Goal: Information Seeking & Learning: Understand process/instructions

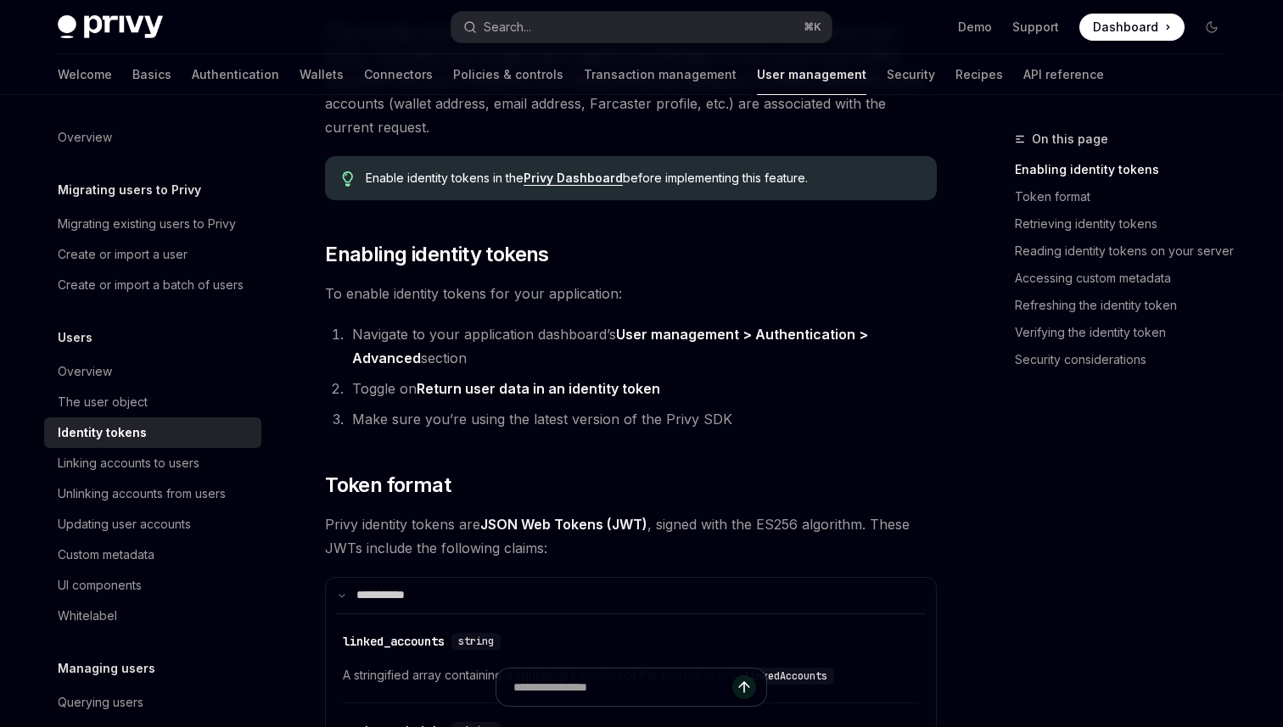
scroll to position [320, 0]
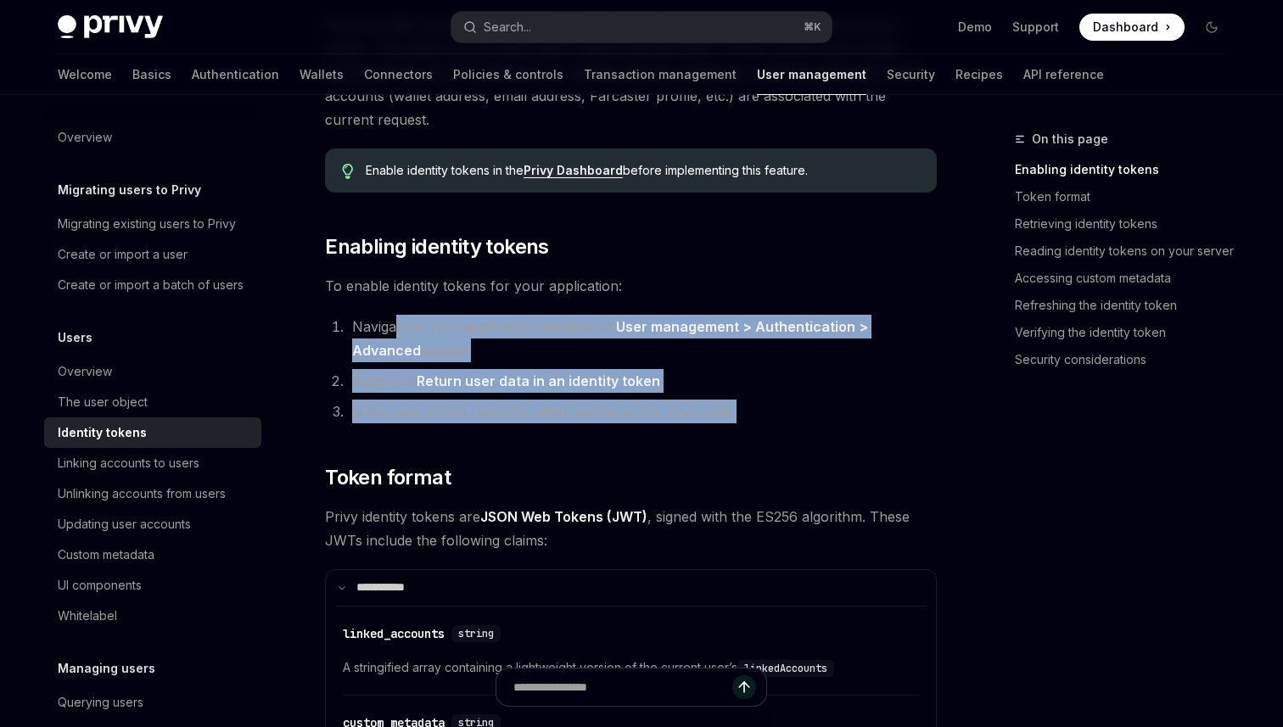
drag, startPoint x: 394, startPoint y: 316, endPoint x: 414, endPoint y: 437, distance: 122.2
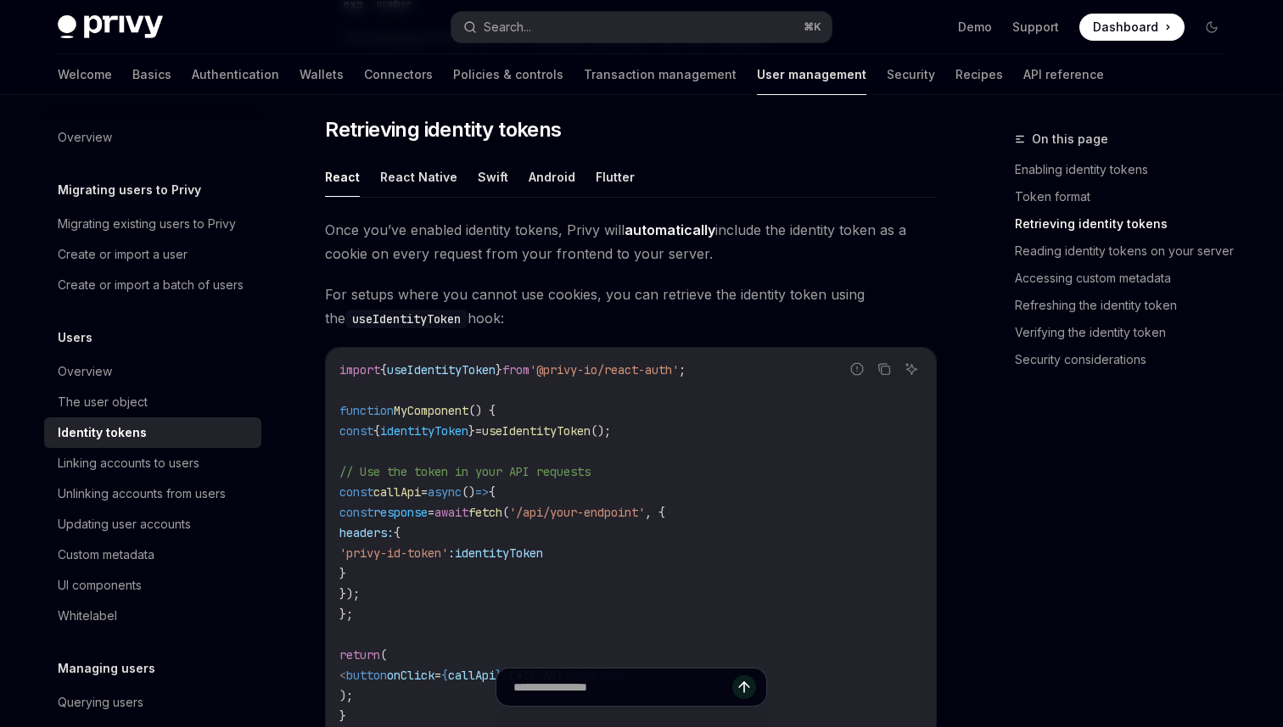
scroll to position [1470, 0]
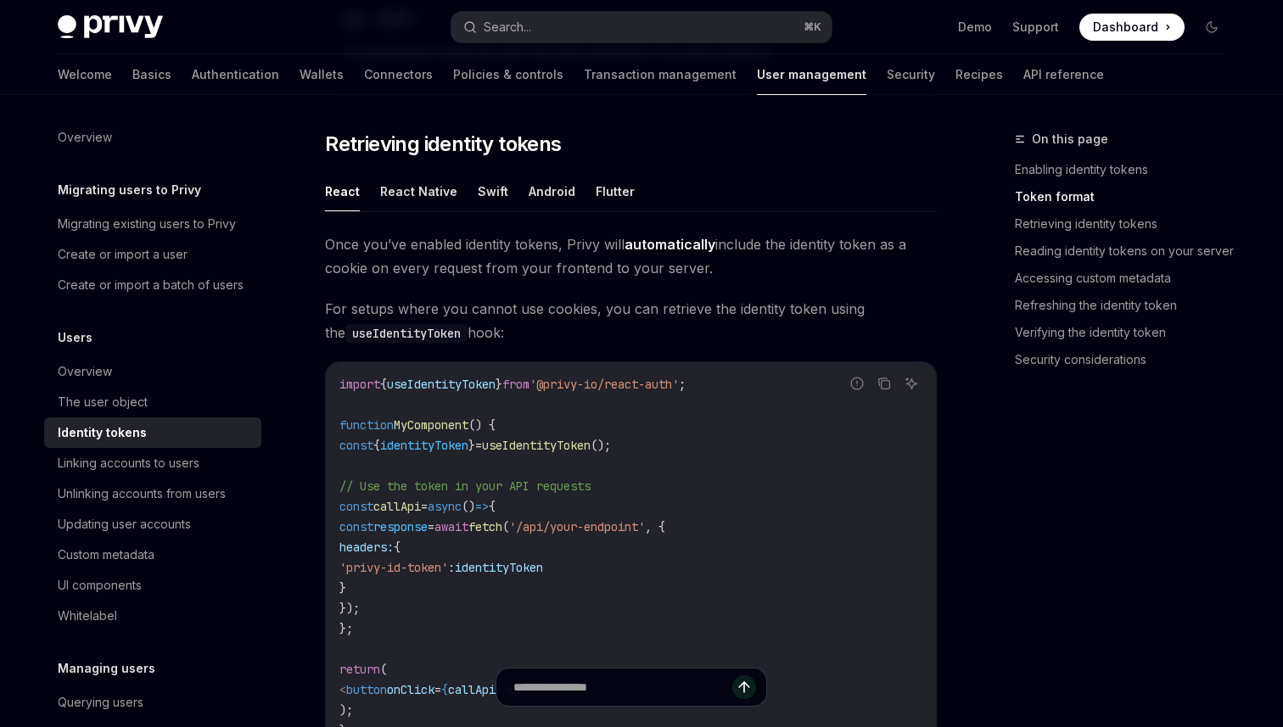
drag, startPoint x: 487, startPoint y: 227, endPoint x: 514, endPoint y: 333, distance: 108.7
click at [514, 333] on div "React React Native Swift Android Flutter Once you’ve enabled identity tokens, P…" at bounding box center [631, 513] width 612 height 684
click at [514, 333] on span "For setups where you cannot use cookies, you can retrieve the identity token us…" at bounding box center [631, 321] width 612 height 48
drag, startPoint x: 322, startPoint y: 237, endPoint x: 749, endPoint y: 260, distance: 427.5
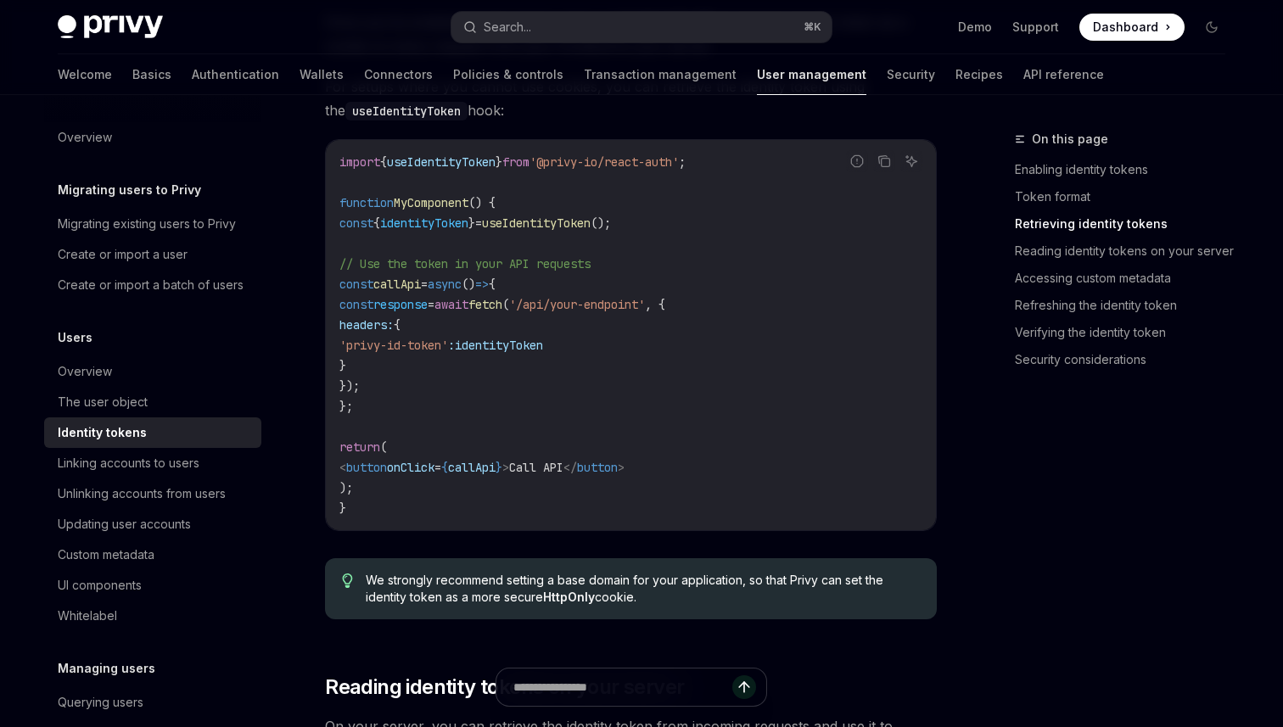
scroll to position [1775, 0]
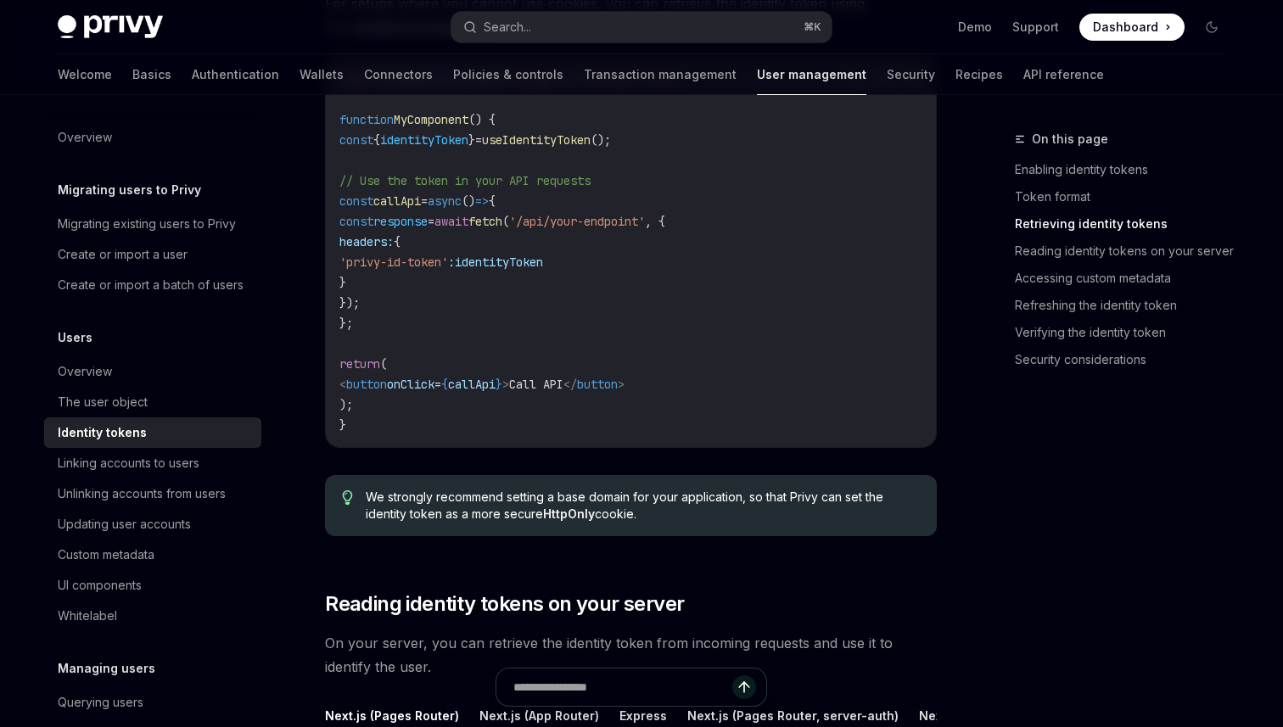
drag, startPoint x: 670, startPoint y: 514, endPoint x: 673, endPoint y: 468, distance: 46.7
click at [673, 468] on div "Once you’ve enabled identity tokens, Privy will automatically include the ident…" at bounding box center [631, 238] width 612 height 623
click at [671, 487] on div "We strongly recommend setting a base domain for your application, so that Privy…" at bounding box center [631, 505] width 612 height 61
drag, startPoint x: 671, startPoint y: 487, endPoint x: 658, endPoint y: 525, distance: 40.5
click at [658, 525] on div "We strongly recommend setting a base domain for your application, so that Privy…" at bounding box center [631, 505] width 612 height 61
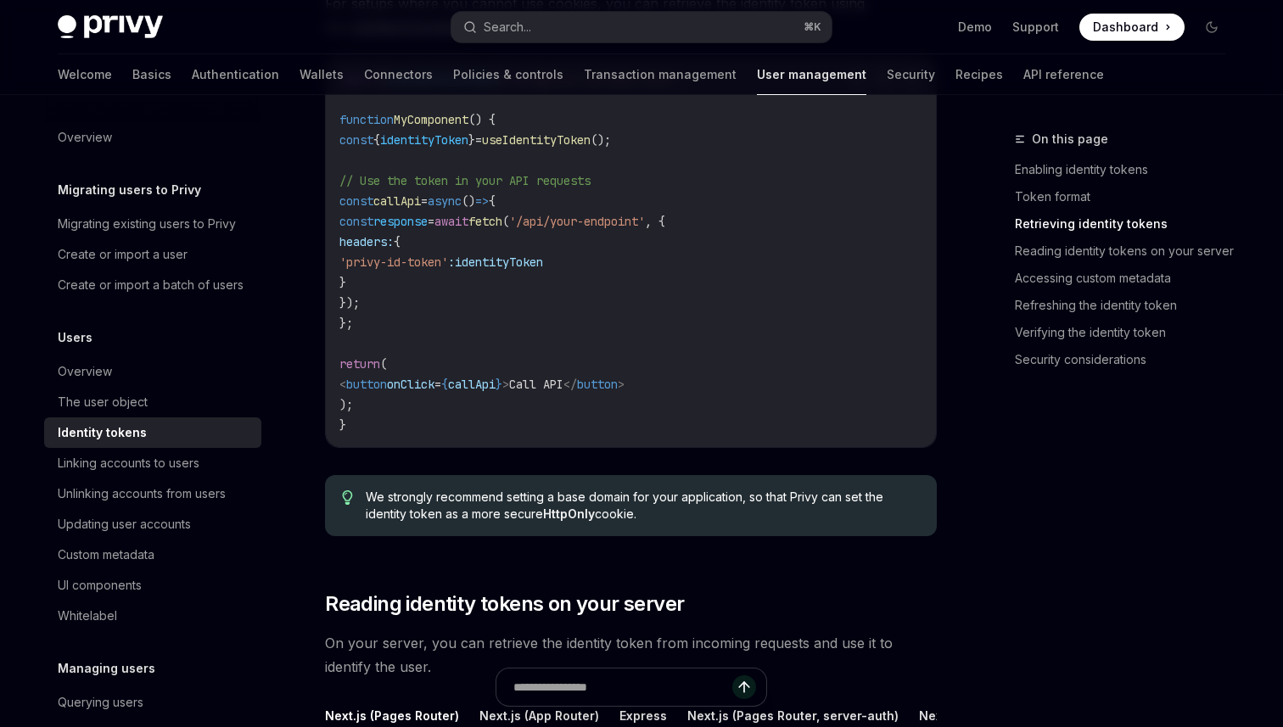
click at [658, 524] on div "We strongly recommend setting a base domain for your application, so that Privy…" at bounding box center [631, 505] width 612 height 61
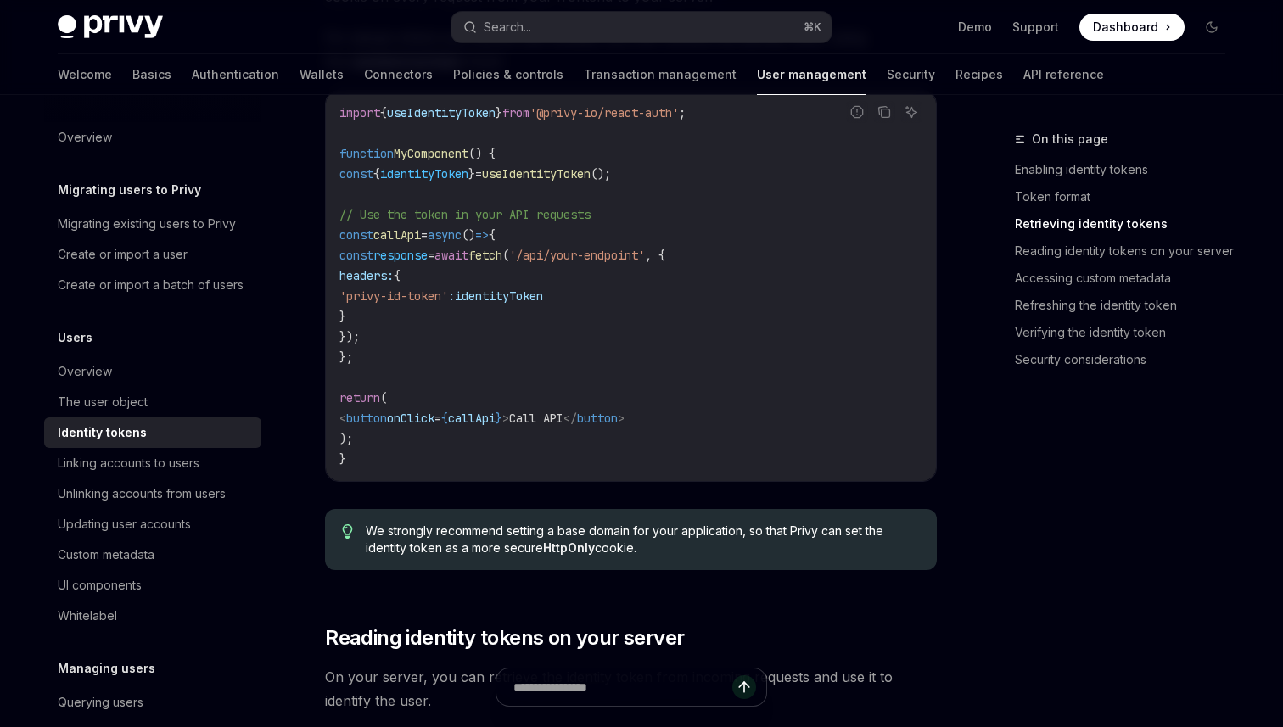
scroll to position [1735, 0]
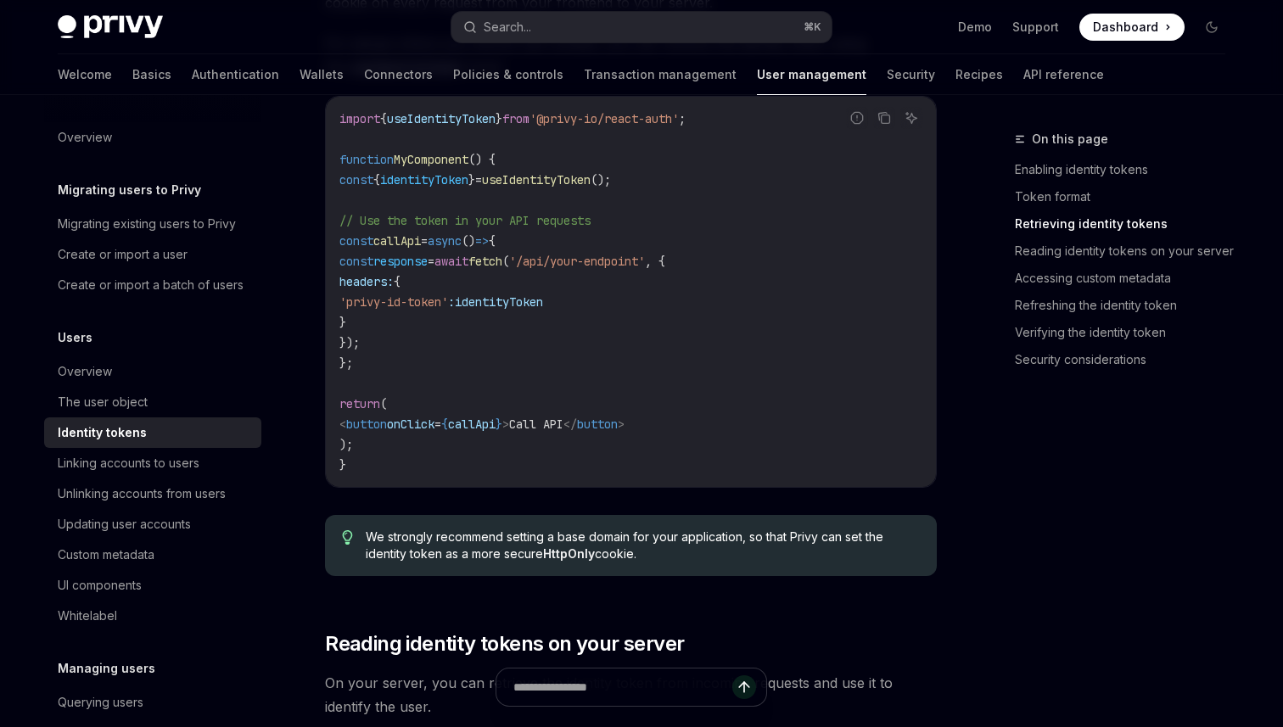
drag, startPoint x: 651, startPoint y: 557, endPoint x: 647, endPoint y: 512, distance: 44.3
click at [647, 512] on div "Once you’ve enabled identity tokens, Privy will automatically include the ident…" at bounding box center [631, 278] width 612 height 623
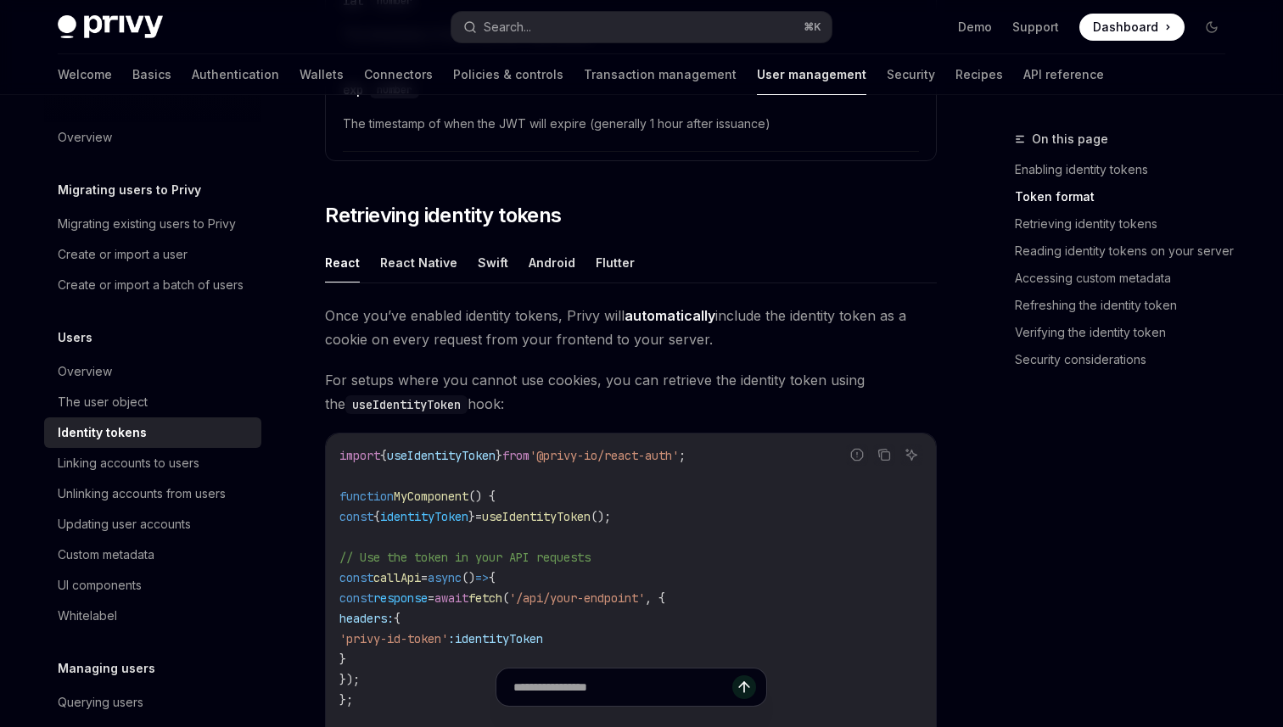
scroll to position [1390, 0]
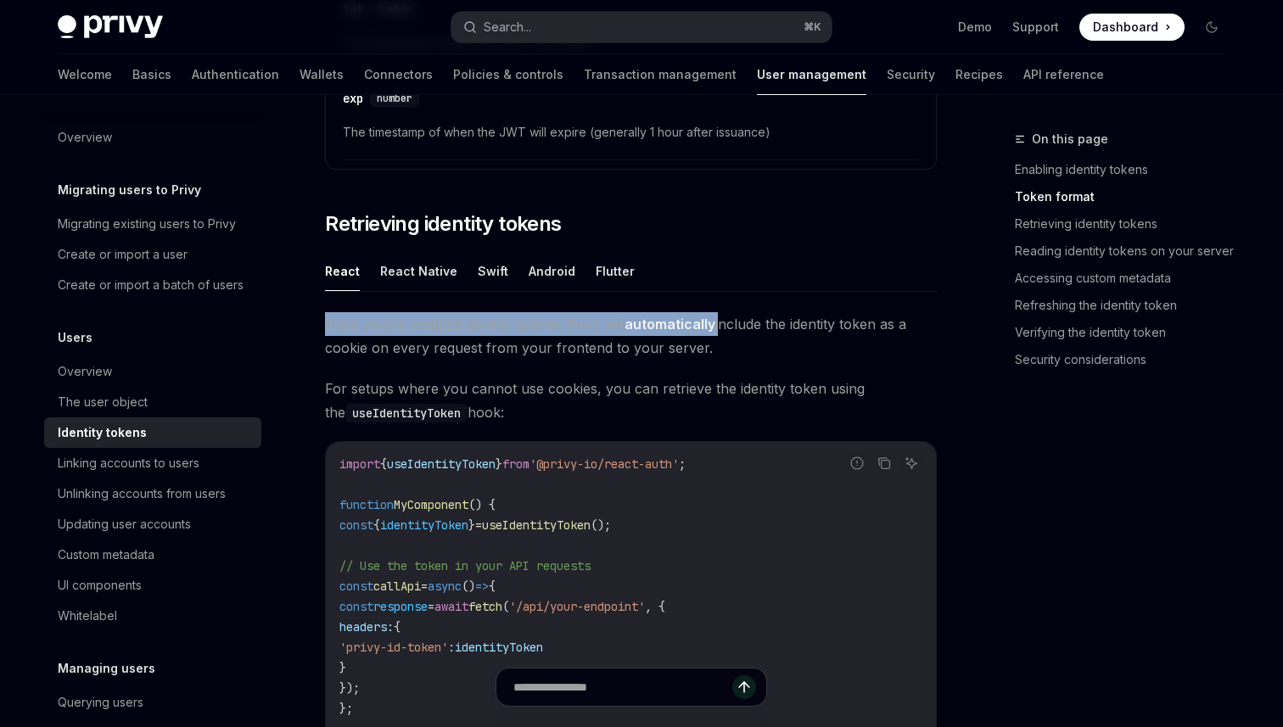
drag, startPoint x: 737, startPoint y: 294, endPoint x: 721, endPoint y: 333, distance: 42.2
click at [721, 333] on div "React React Native Swift Android Flutter Once you’ve enabled identity tokens, P…" at bounding box center [631, 593] width 612 height 684
drag, startPoint x: 760, startPoint y: 348, endPoint x: 745, endPoint y: 279, distance: 70.4
click at [745, 279] on div "React React Native Swift Android Flutter Once you’ve enabled identity tokens, P…" at bounding box center [631, 593] width 612 height 684
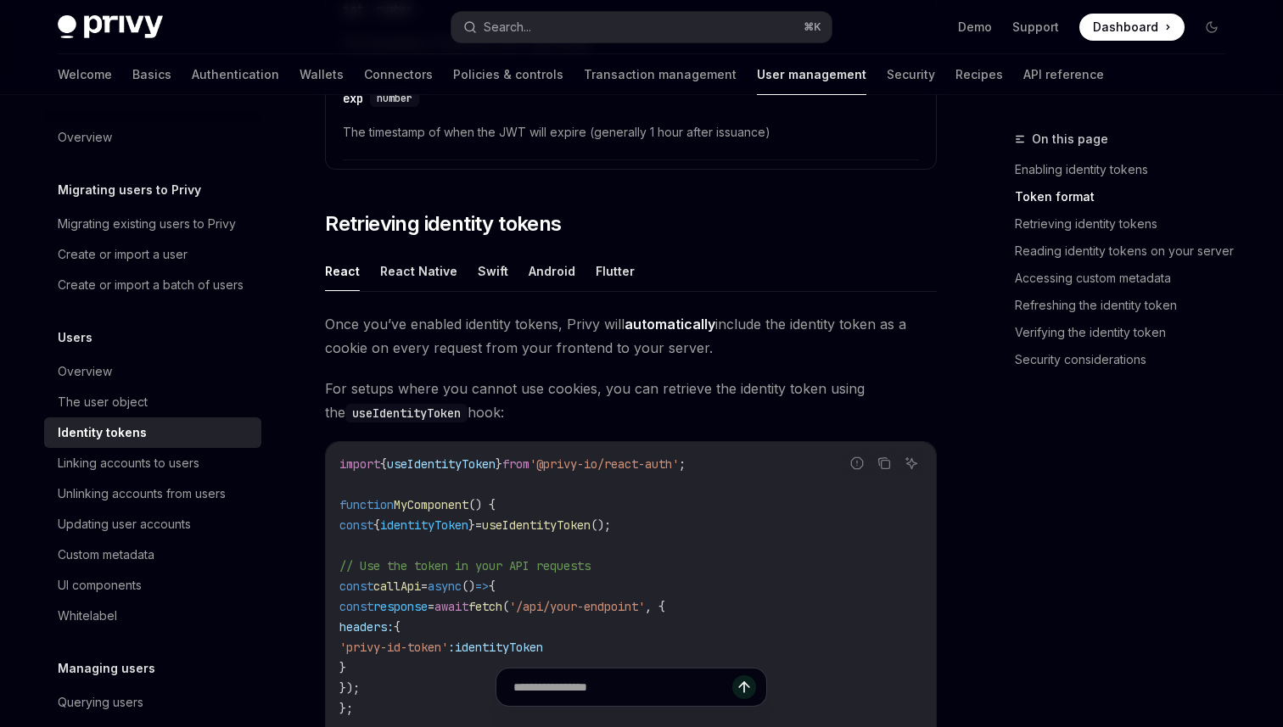
click at [742, 288] on ul "React React Native Swift Android Flutter" at bounding box center [631, 271] width 612 height 41
click at [759, 350] on span "Once you’ve enabled identity tokens, Privy will automatically include the ident…" at bounding box center [631, 336] width 612 height 48
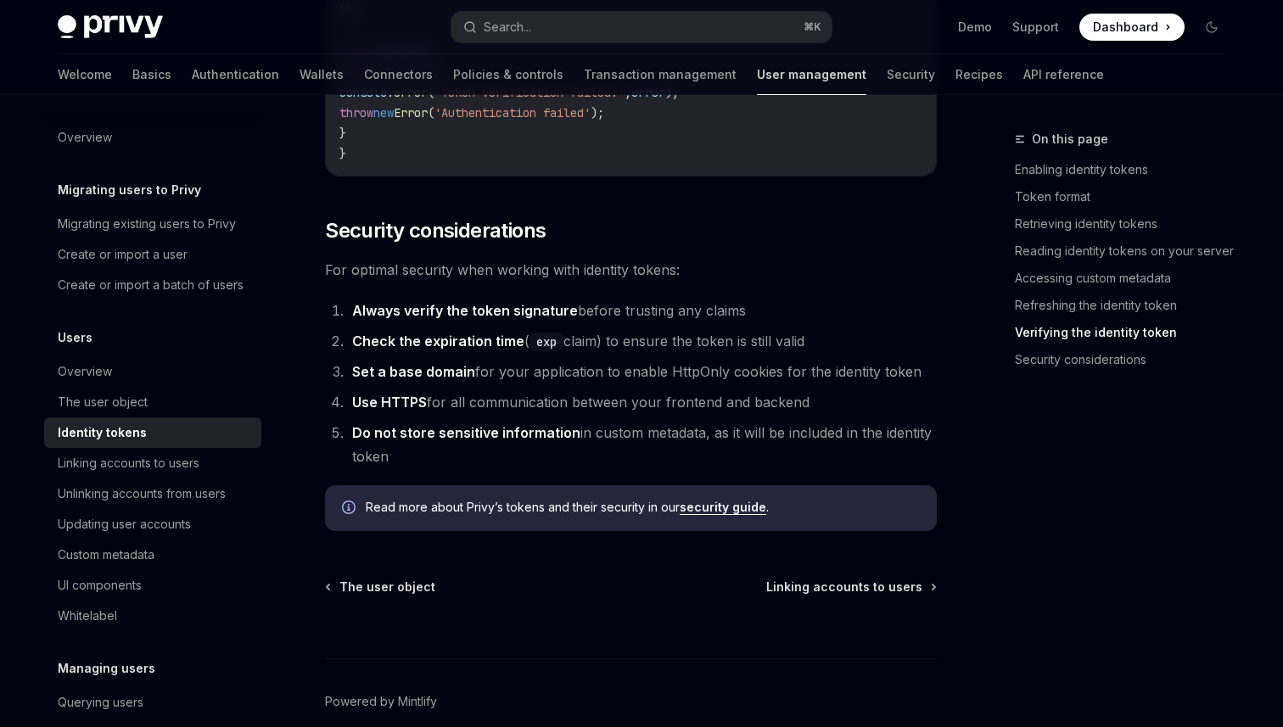
scroll to position [5586, 0]
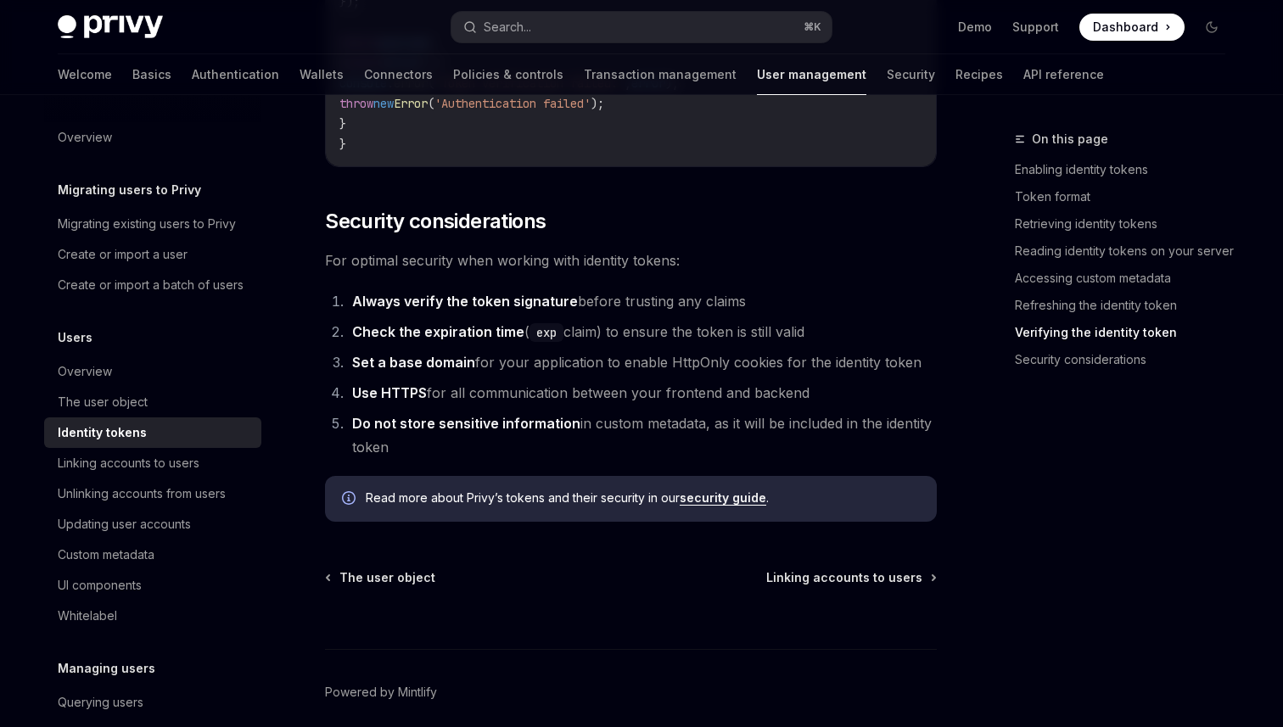
click at [646, 313] on li "Always verify the token signature before trusting any claims" at bounding box center [642, 301] width 590 height 24
click at [504, 430] on li "Do not store sensitive information in custom metadata, as it will be included i…" at bounding box center [642, 436] width 590 height 48
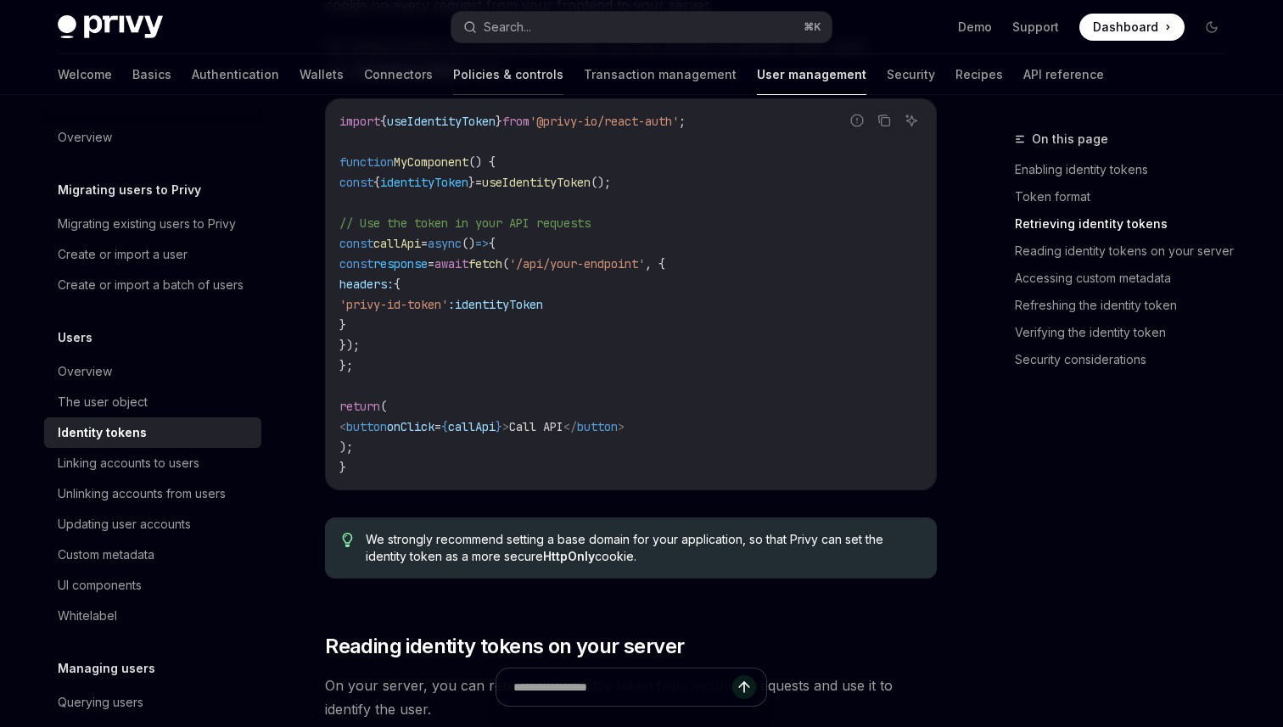
scroll to position [0, 0]
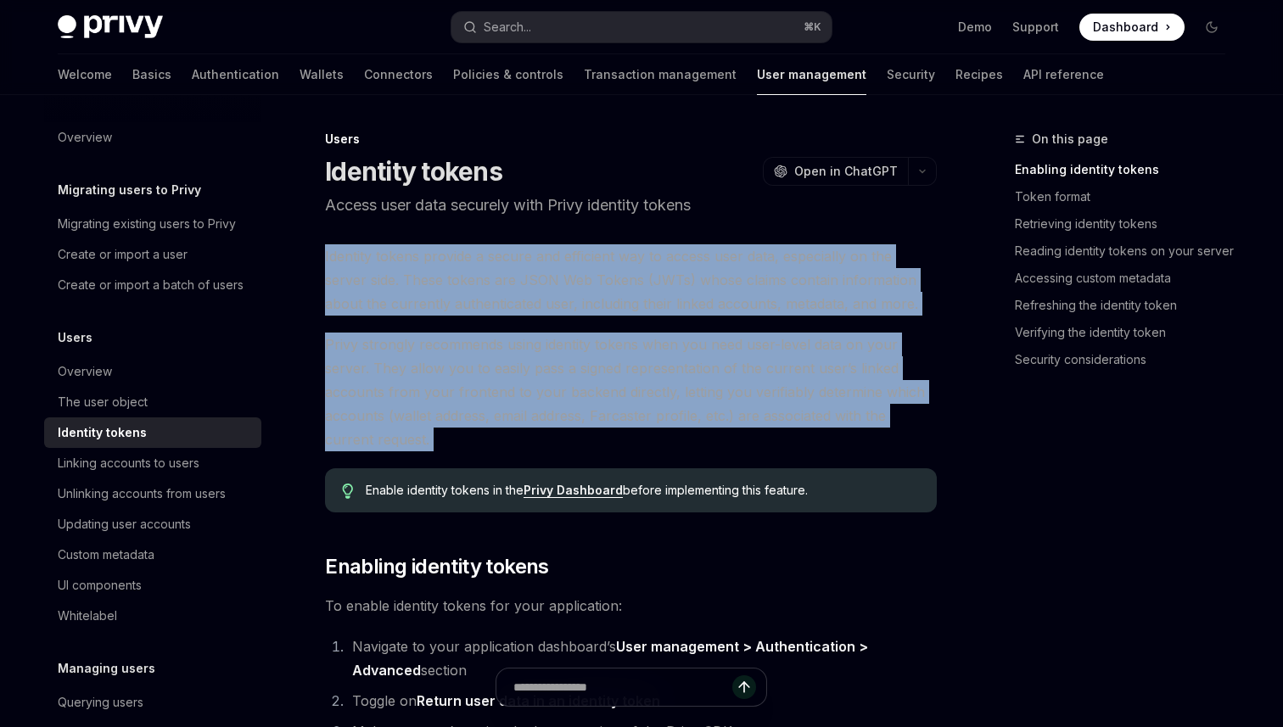
drag, startPoint x: 530, startPoint y: 232, endPoint x: 514, endPoint y: 485, distance: 253.4
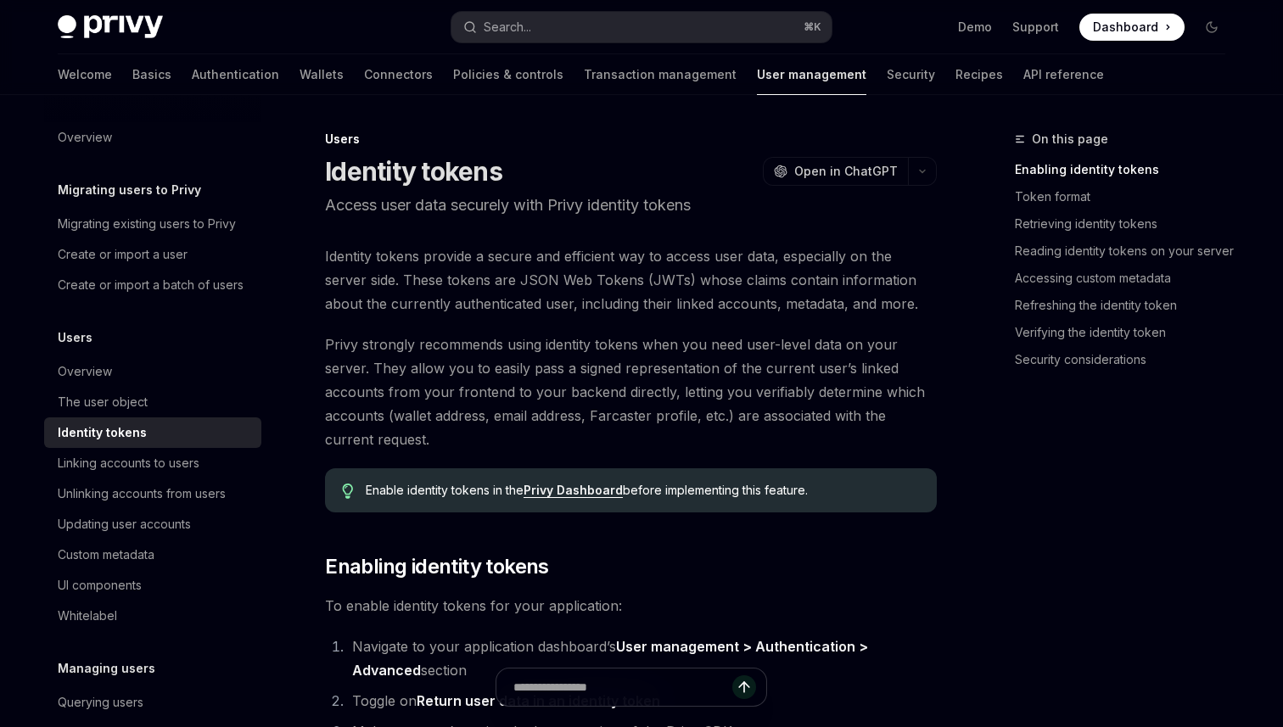
click at [514, 448] on span "Privy strongly recommends using identity tokens when you need user-level data o…" at bounding box center [631, 392] width 612 height 119
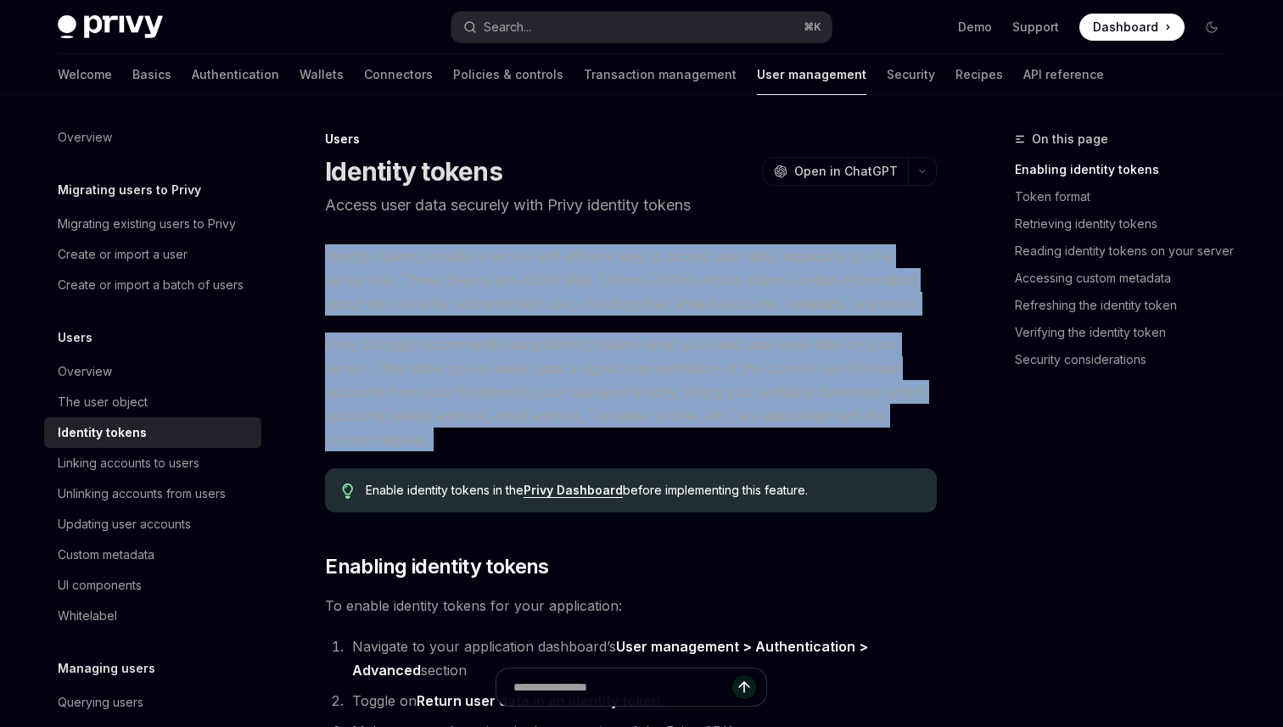
drag, startPoint x: 514, startPoint y: 448, endPoint x: 529, endPoint y: 225, distance: 223.7
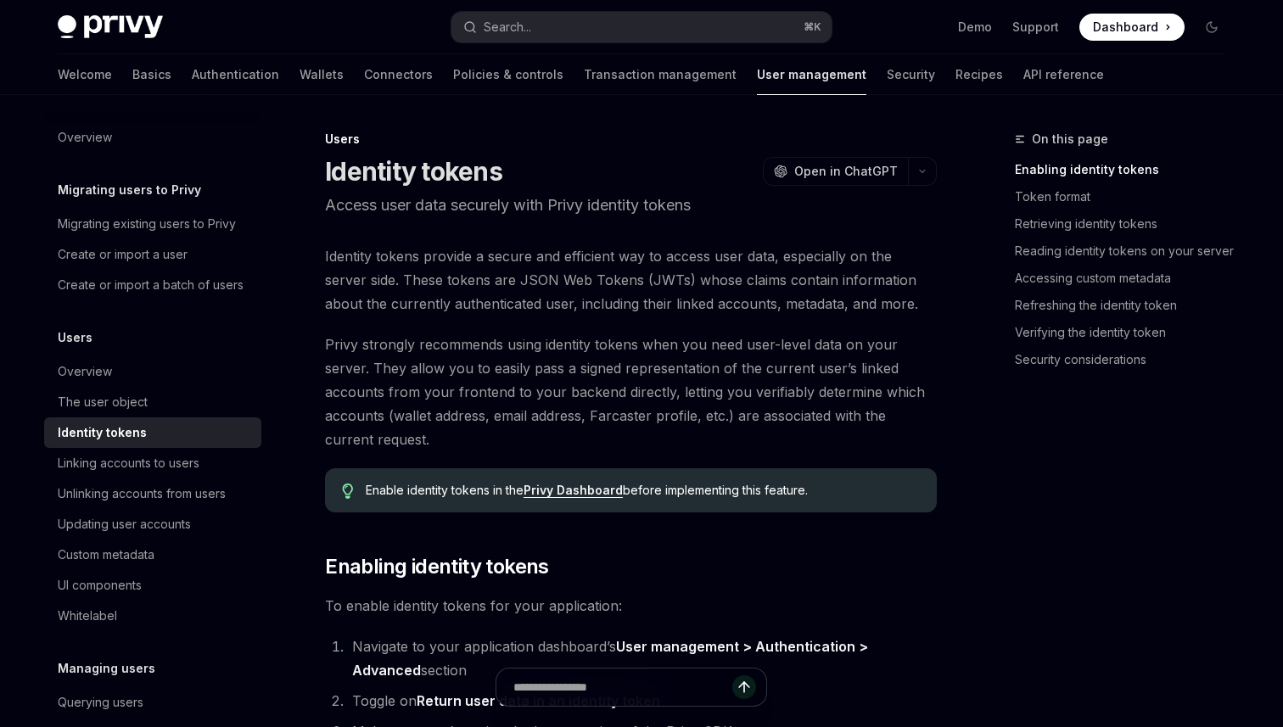
click at [641, 260] on span "Identity tokens provide a secure and efficient way to access user data, especia…" at bounding box center [631, 279] width 612 height 71
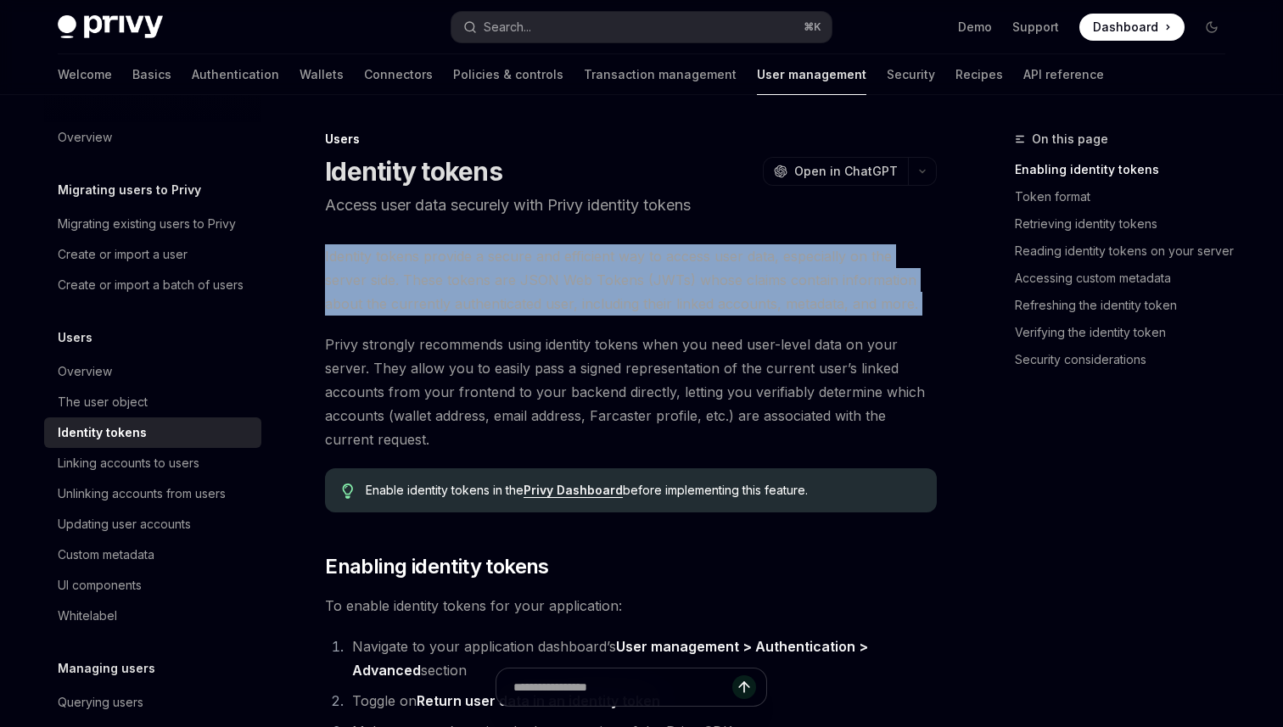
click at [641, 260] on span "Identity tokens provide a secure and efficient way to access user data, especia…" at bounding box center [631, 279] width 612 height 71
click at [641, 282] on span "Identity tokens provide a secure and efficient way to access user data, especia…" at bounding box center [631, 279] width 612 height 71
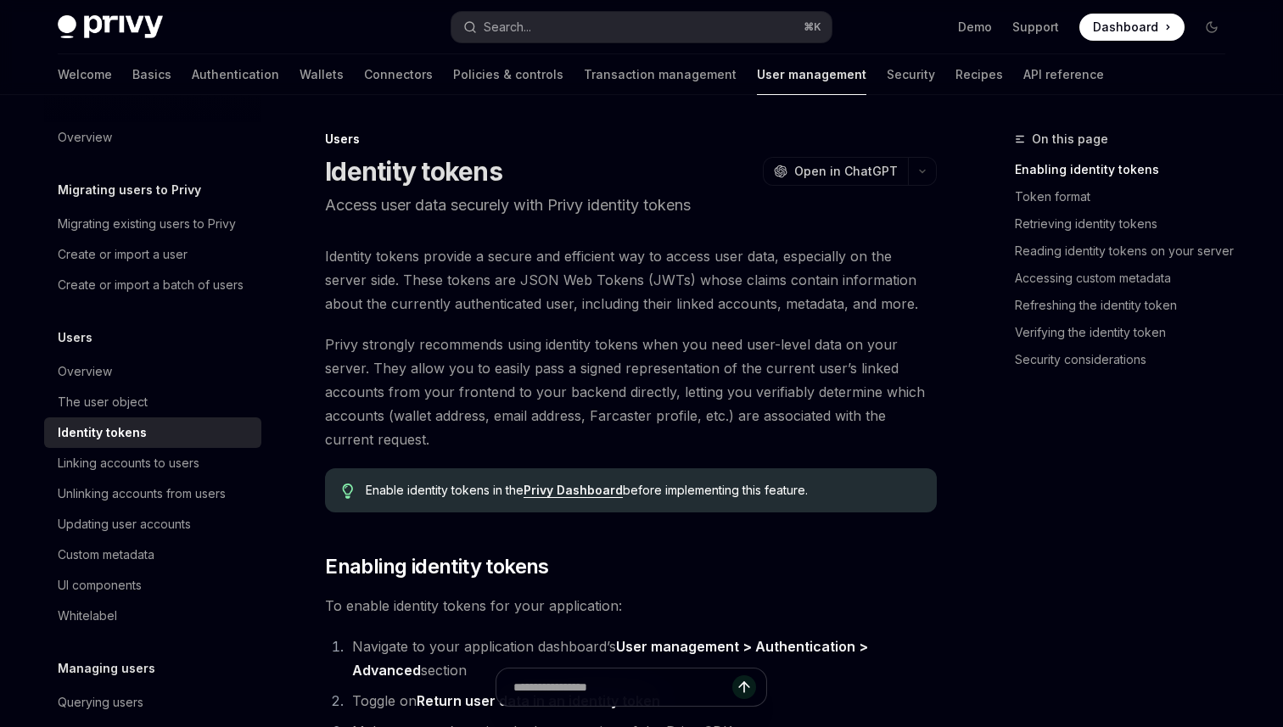
click at [648, 273] on span "Identity tokens provide a secure and efficient way to access user data, especia…" at bounding box center [631, 279] width 612 height 71
click at [648, 276] on span "Identity tokens provide a secure and efficient way to access user data, especia…" at bounding box center [631, 279] width 612 height 71
click at [639, 350] on span "Privy strongly recommends using identity tokens when you need user-level data o…" at bounding box center [631, 392] width 612 height 119
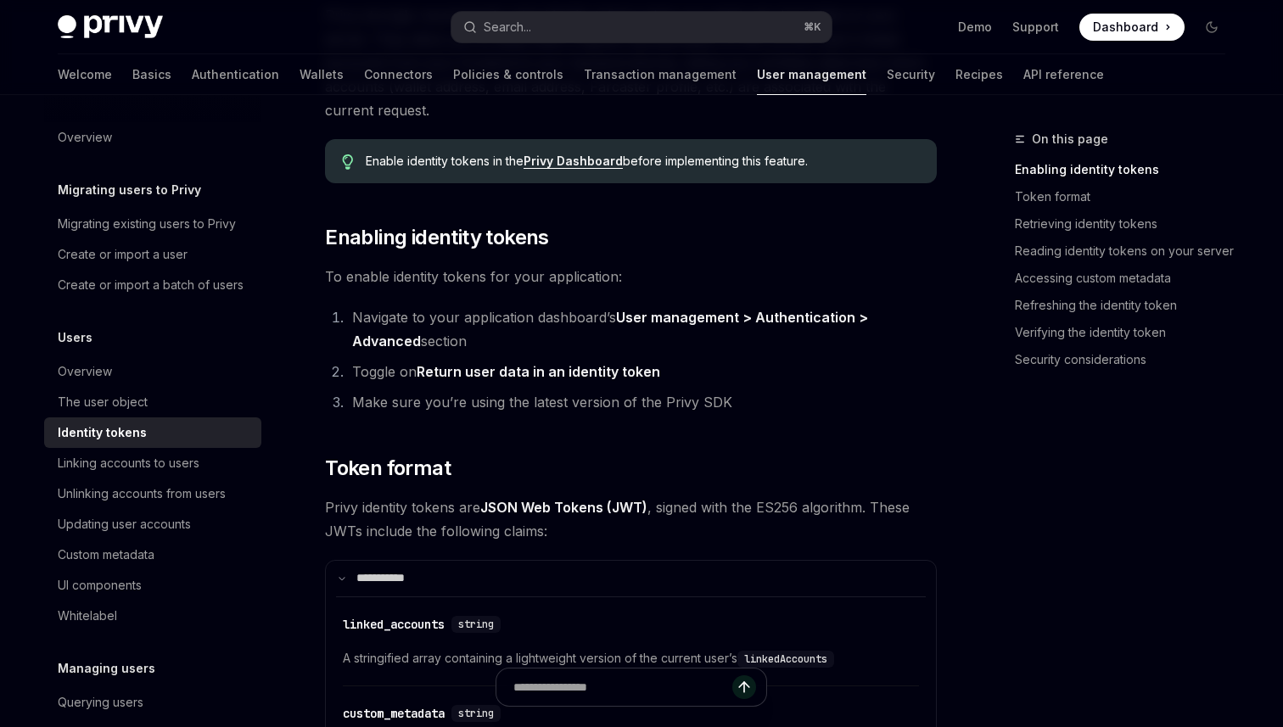
scroll to position [332, 0]
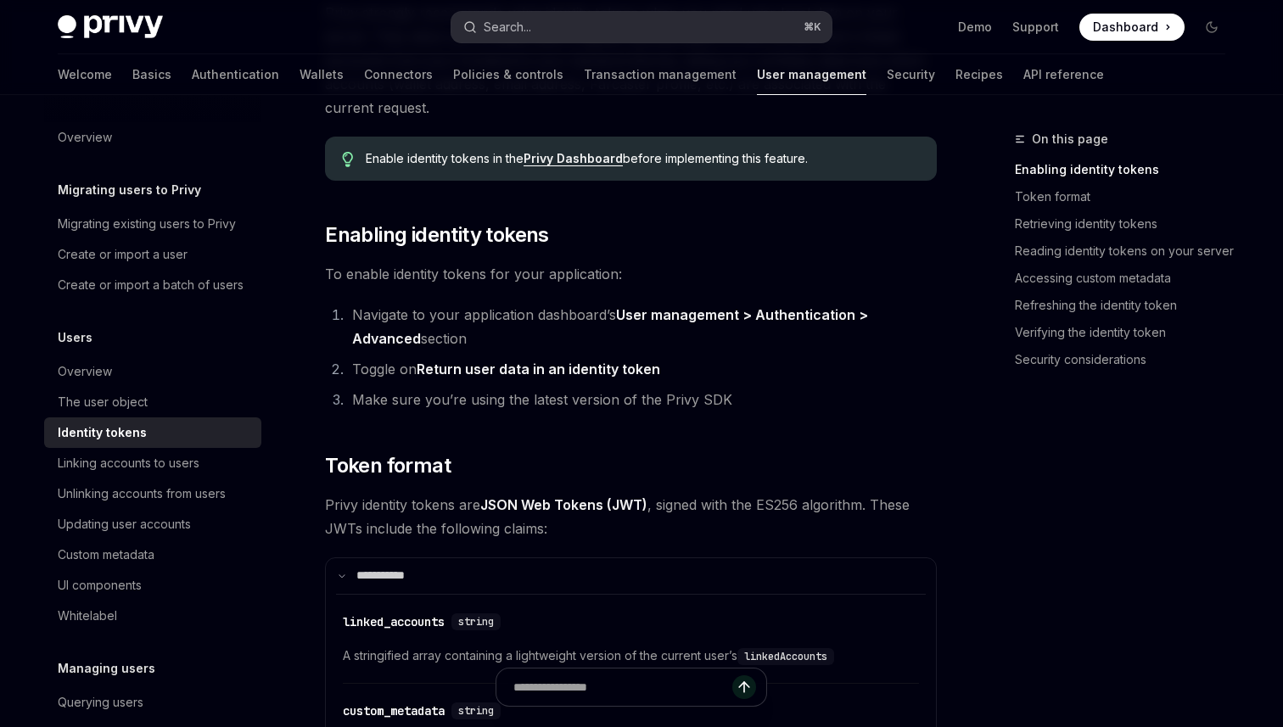
click at [572, 32] on button "Search... ⌘ K" at bounding box center [641, 27] width 380 height 31
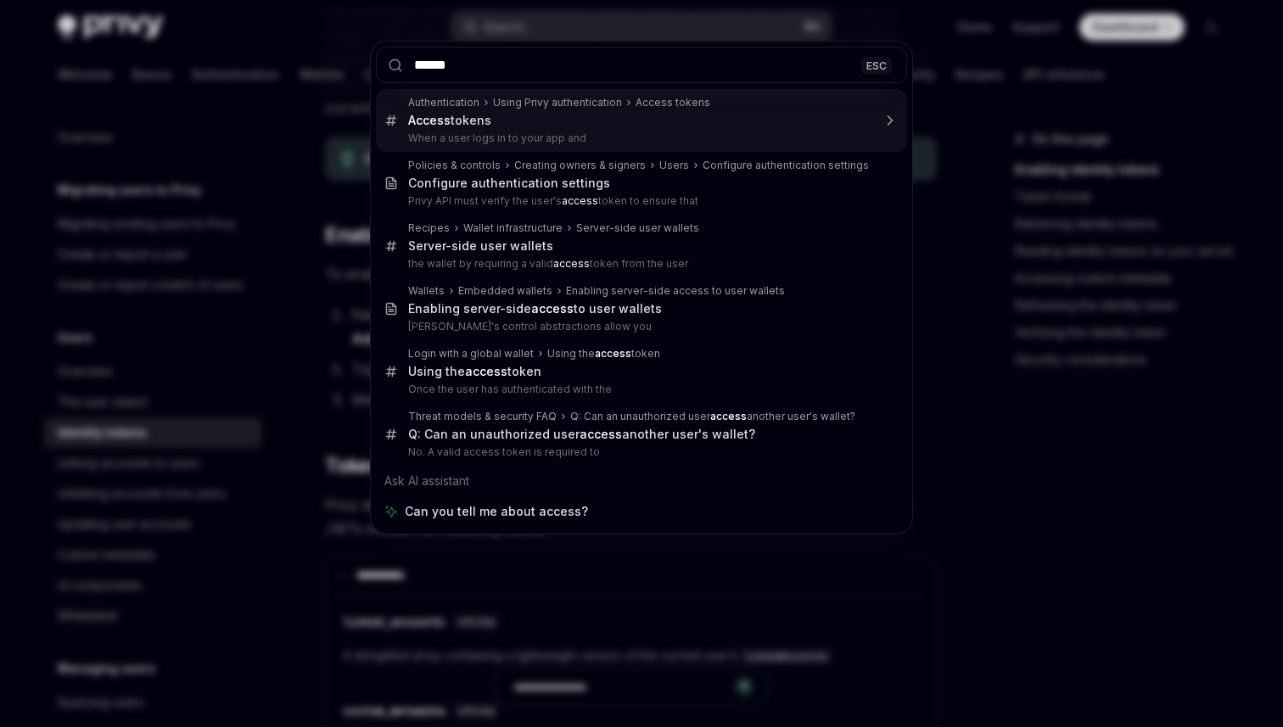
type input "******"
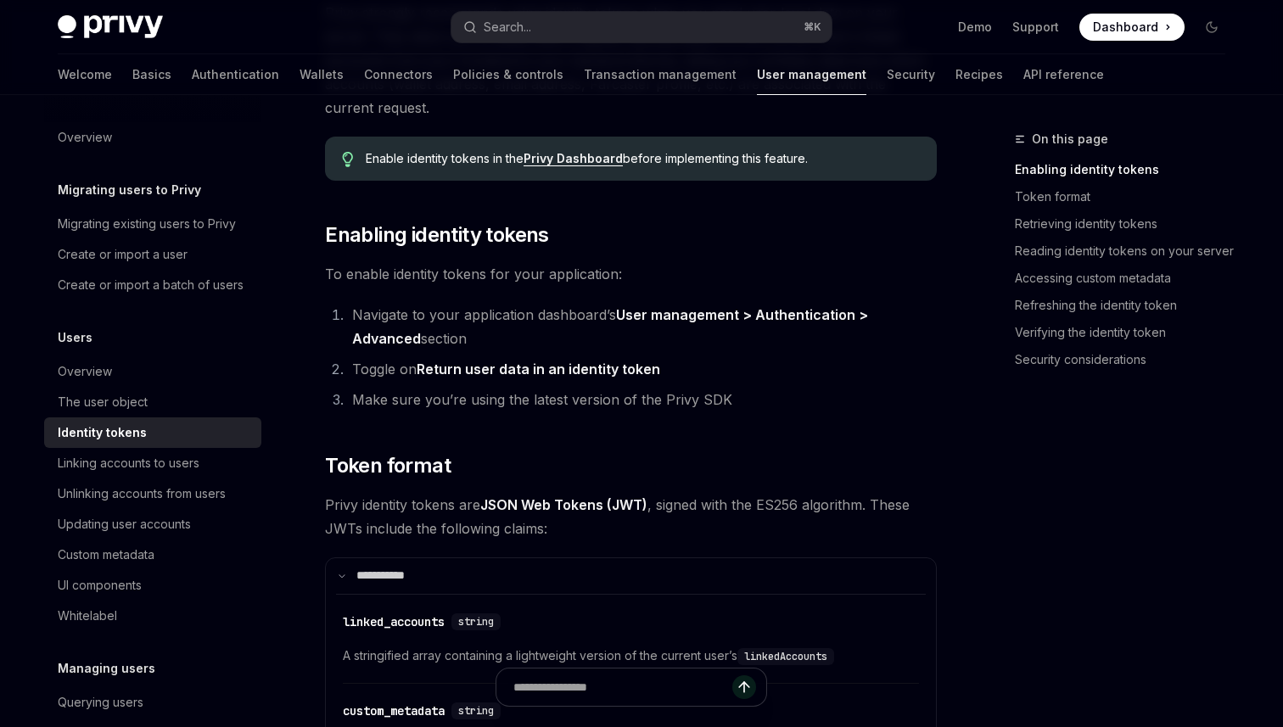
type textarea "*"
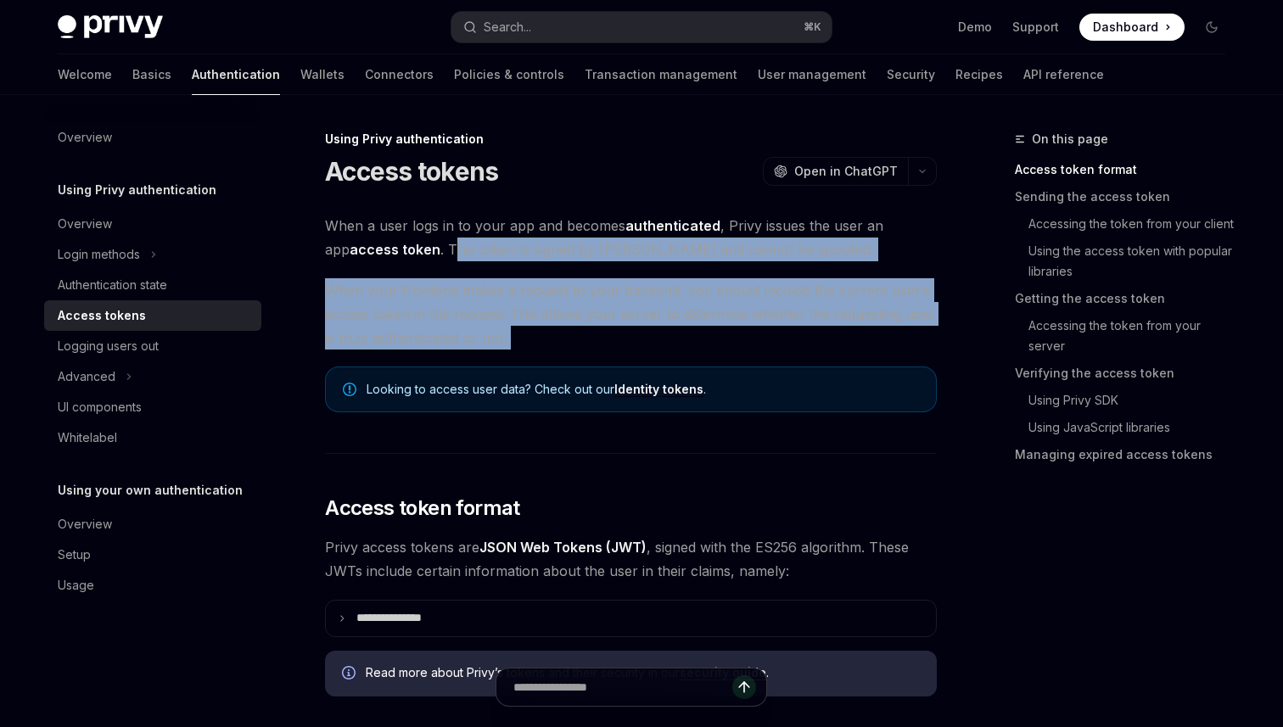
drag, startPoint x: 428, startPoint y: 252, endPoint x: 684, endPoint y: 350, distance: 274.2
click at [684, 349] on span "When your frontend makes a request to your backend, you should include the curr…" at bounding box center [631, 313] width 612 height 71
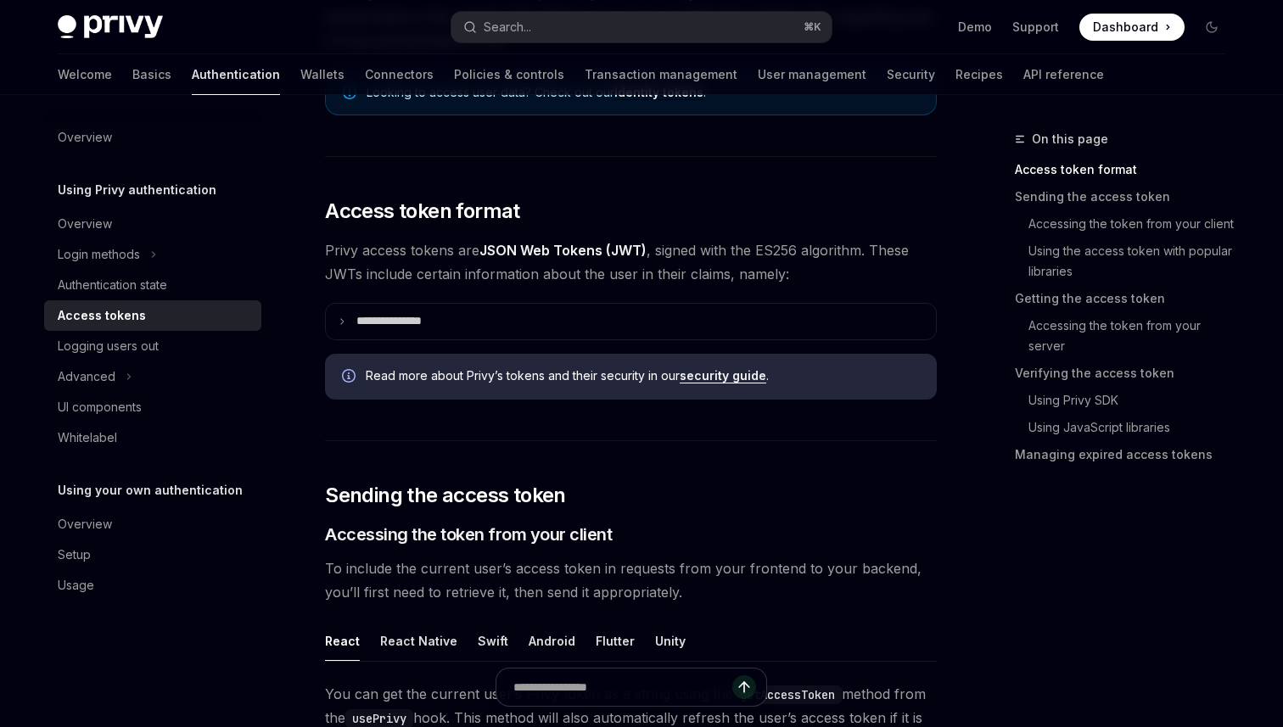
scroll to position [298, 0]
click at [629, 277] on span "Privy access tokens are JSON Web Tokens (JWT) , signed with the ES256 algorithm…" at bounding box center [631, 262] width 612 height 48
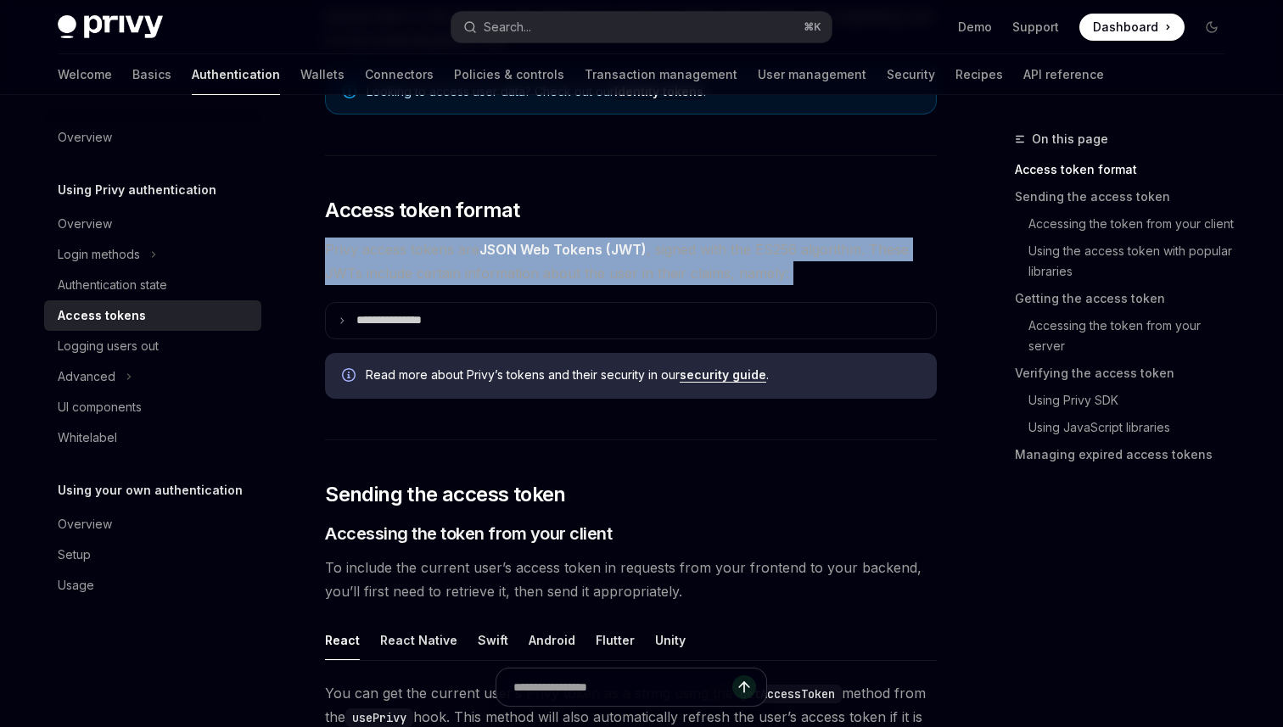
click at [629, 277] on span "Privy access tokens are JSON Web Tokens (JWT) , signed with the ES256 algorithm…" at bounding box center [631, 262] width 612 height 48
click at [634, 277] on span "Privy access tokens are JSON Web Tokens (JWT) , signed with the ES256 algorithm…" at bounding box center [631, 262] width 612 height 48
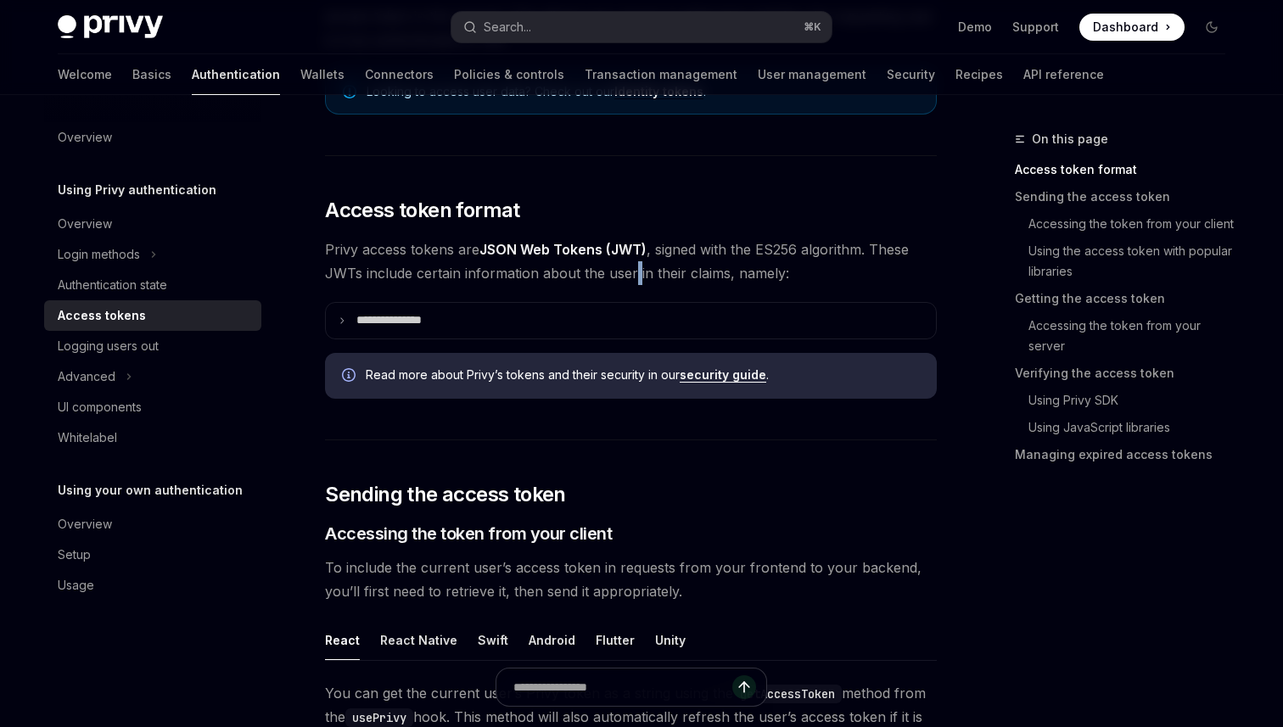
click at [634, 277] on span "Privy access tokens are JSON Web Tokens (JWT) , signed with the ES256 algorithm…" at bounding box center [631, 262] width 612 height 48
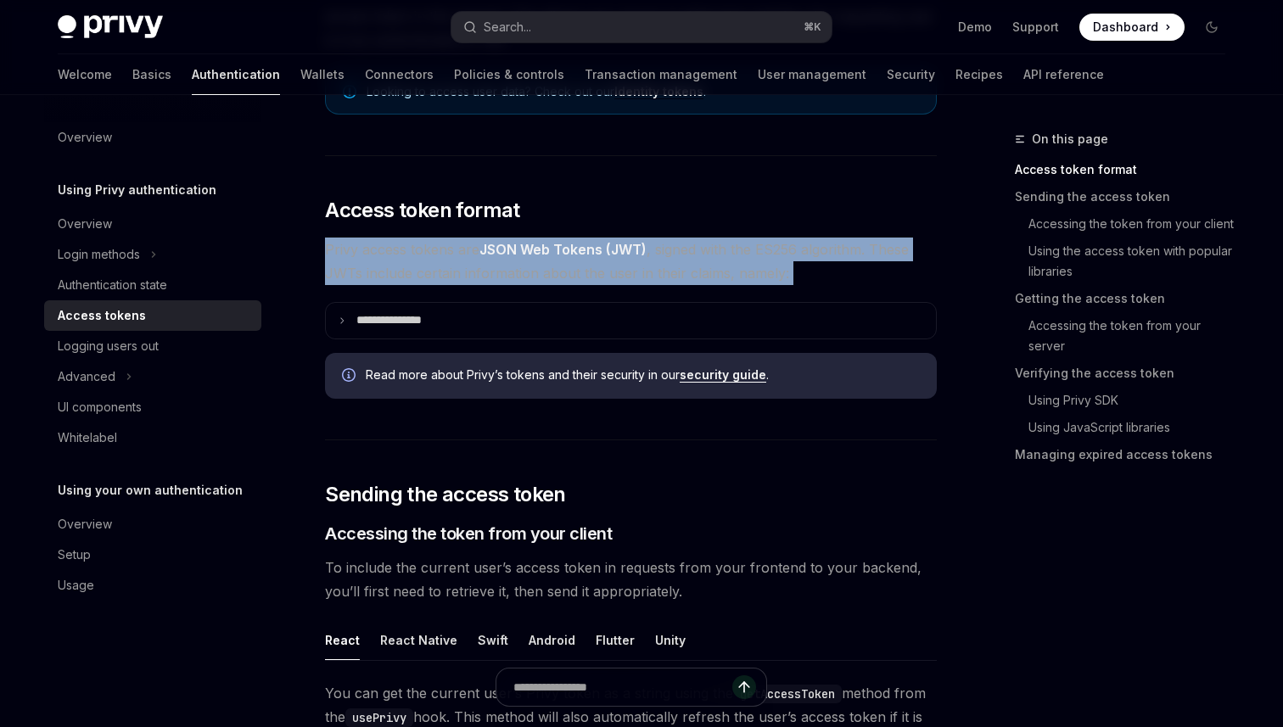
click at [634, 277] on span "Privy access tokens are JSON Web Tokens (JWT) , signed with the ES256 algorithm…" at bounding box center [631, 262] width 612 height 48
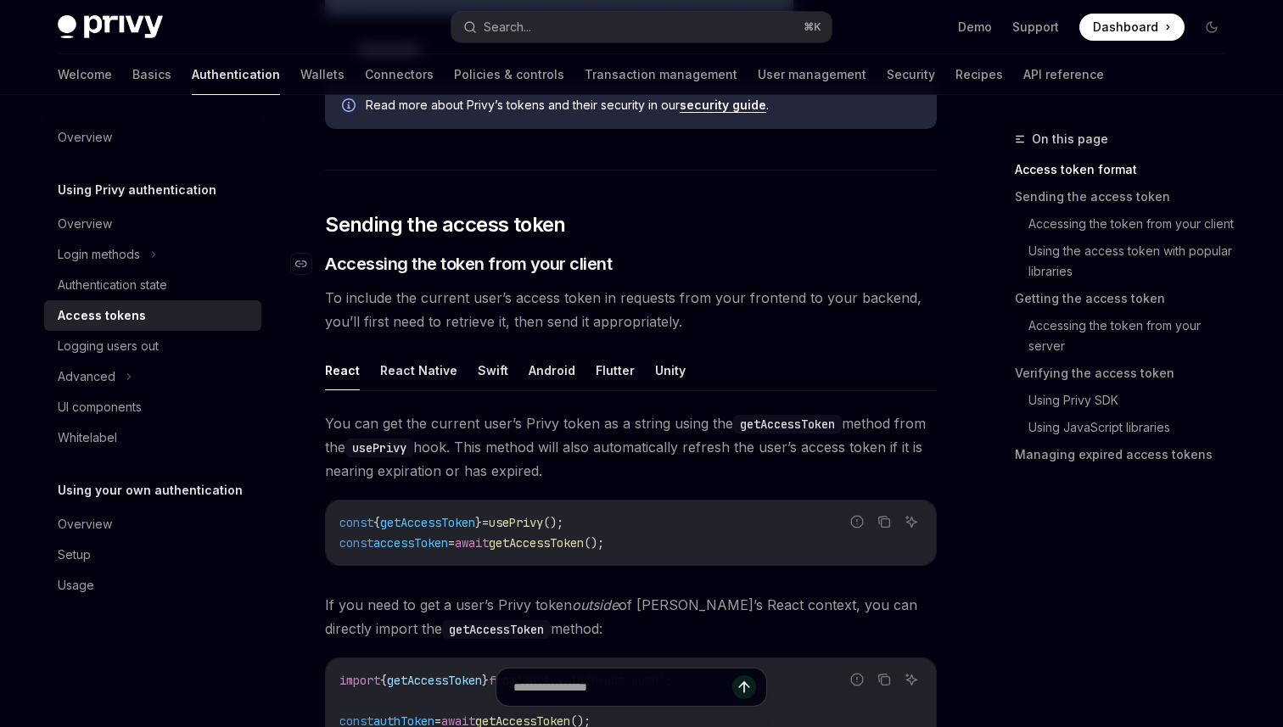
scroll to position [573, 0]
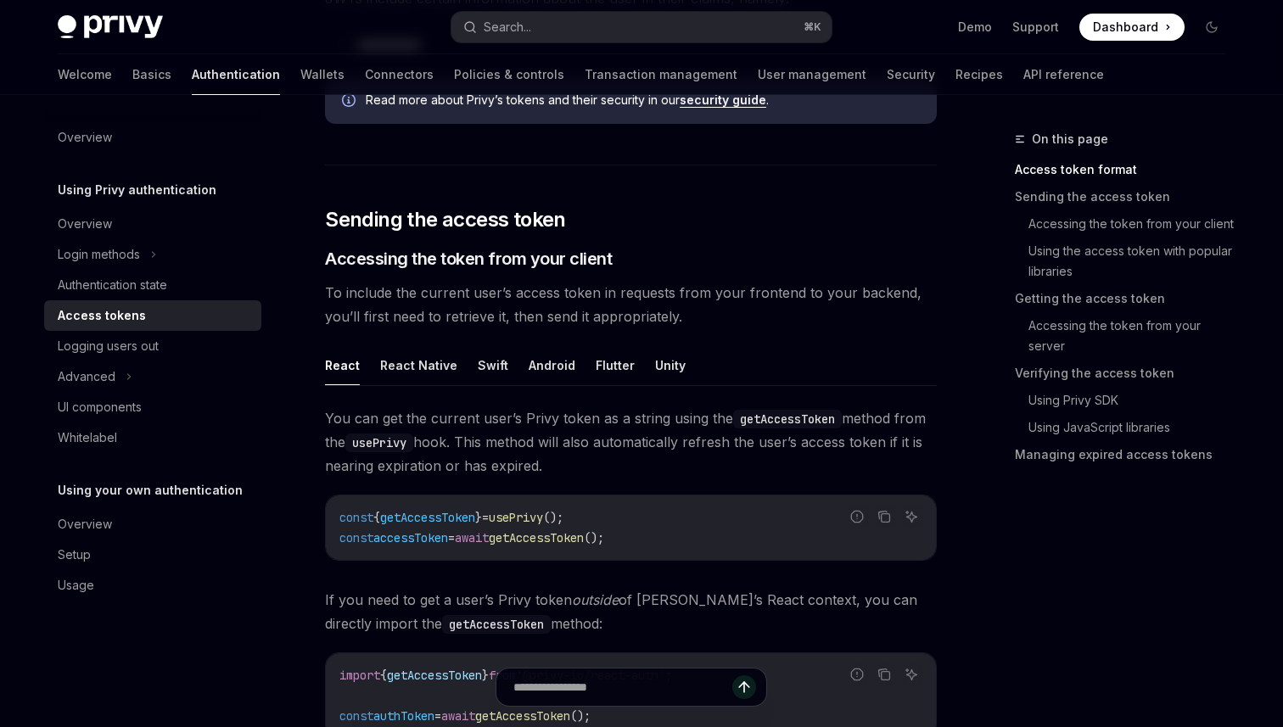
click at [618, 454] on span "You can get the current user’s Privy token as a string using the getAccessToken…" at bounding box center [631, 441] width 612 height 71
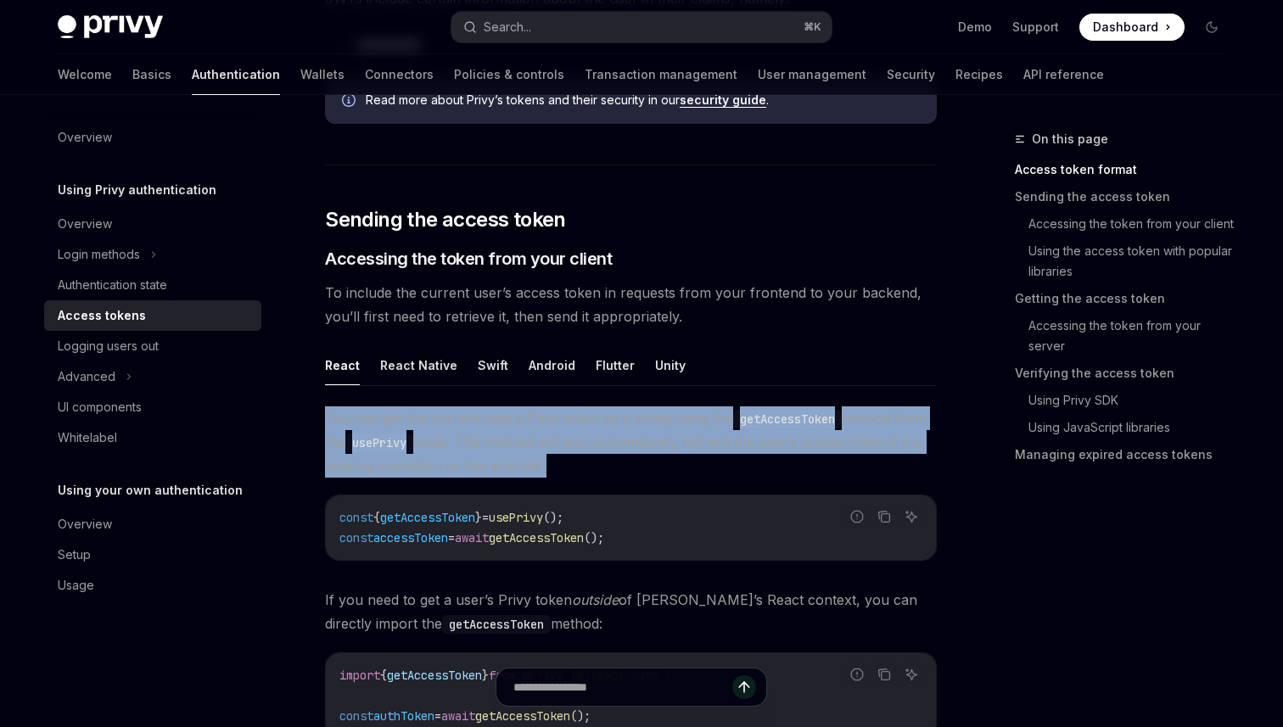
click at [618, 454] on span "You can get the current user’s Privy token as a string using the getAccessToken…" at bounding box center [631, 441] width 612 height 71
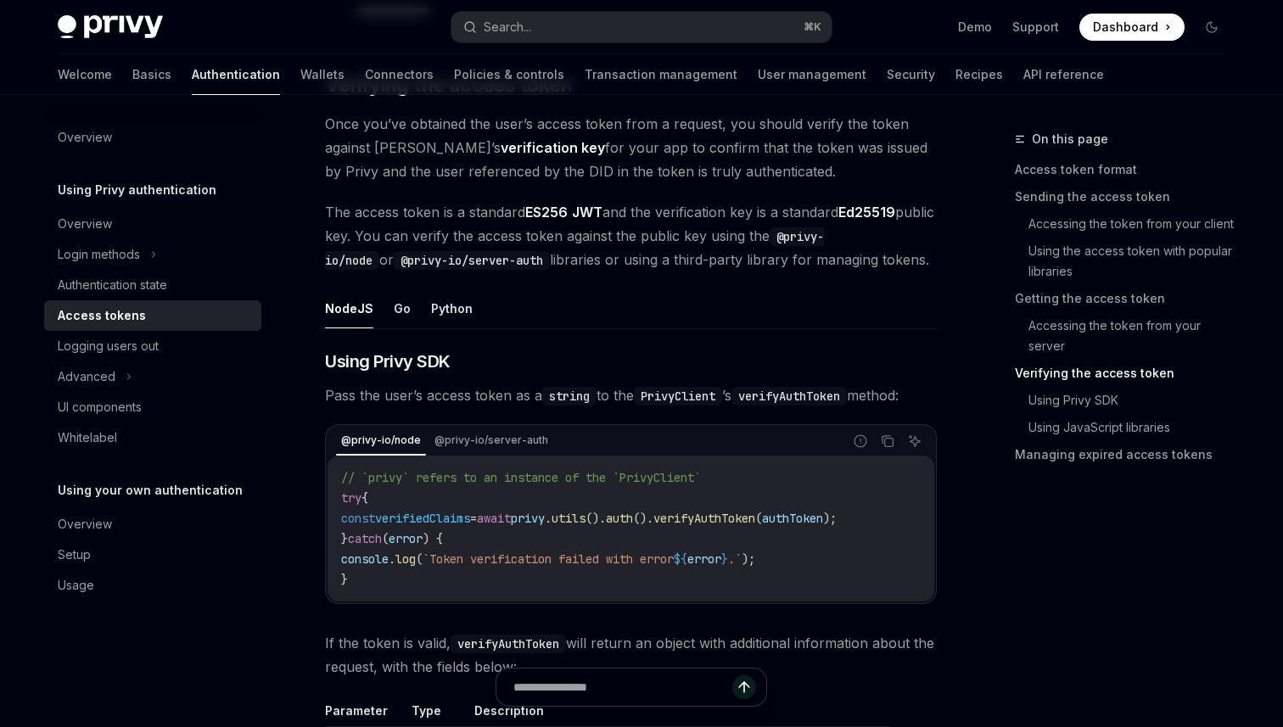
scroll to position [2465, 0]
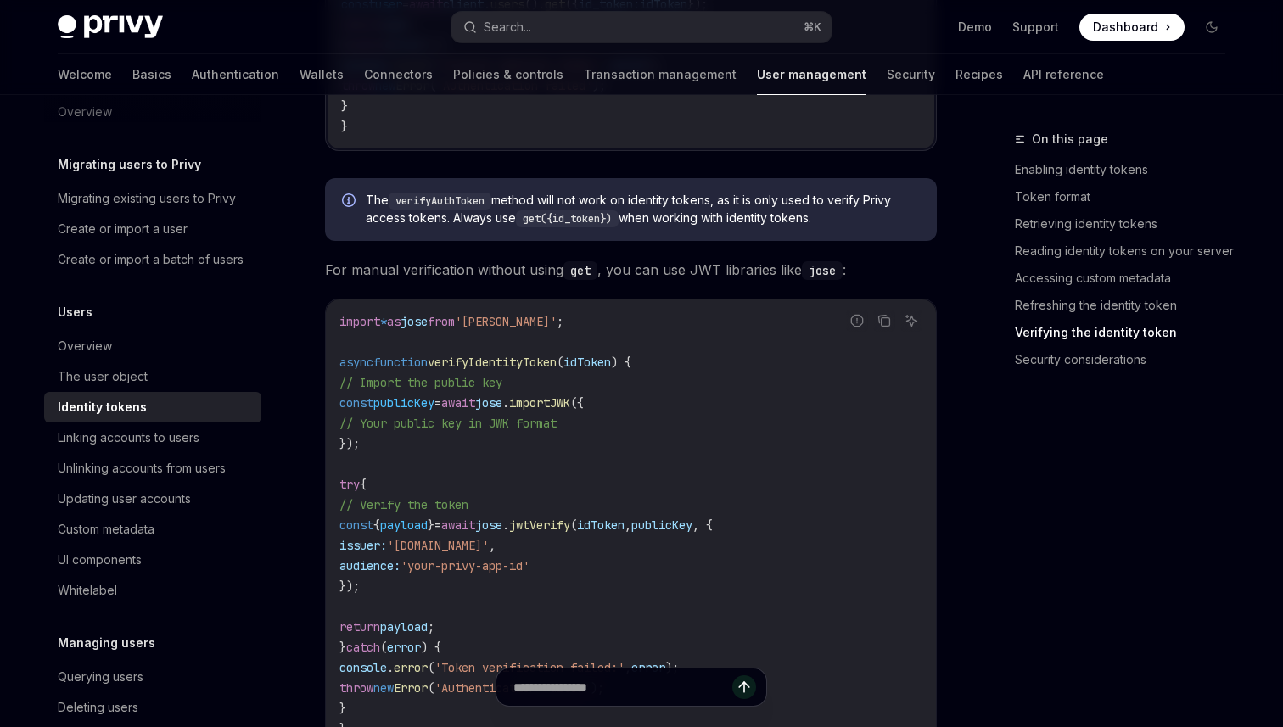
scroll to position [5003, 0]
drag, startPoint x: 555, startPoint y: 613, endPoint x: 548, endPoint y: 488, distance: 124.9
click at [548, 487] on code "import * as jose from 'jose' ; async function verifyIdentityToken ( idToken ) {…" at bounding box center [630, 524] width 583 height 428
click at [548, 488] on code "import * as jose from 'jose' ; async function verifyIdentityToken ( idToken ) {…" at bounding box center [630, 524] width 583 height 428
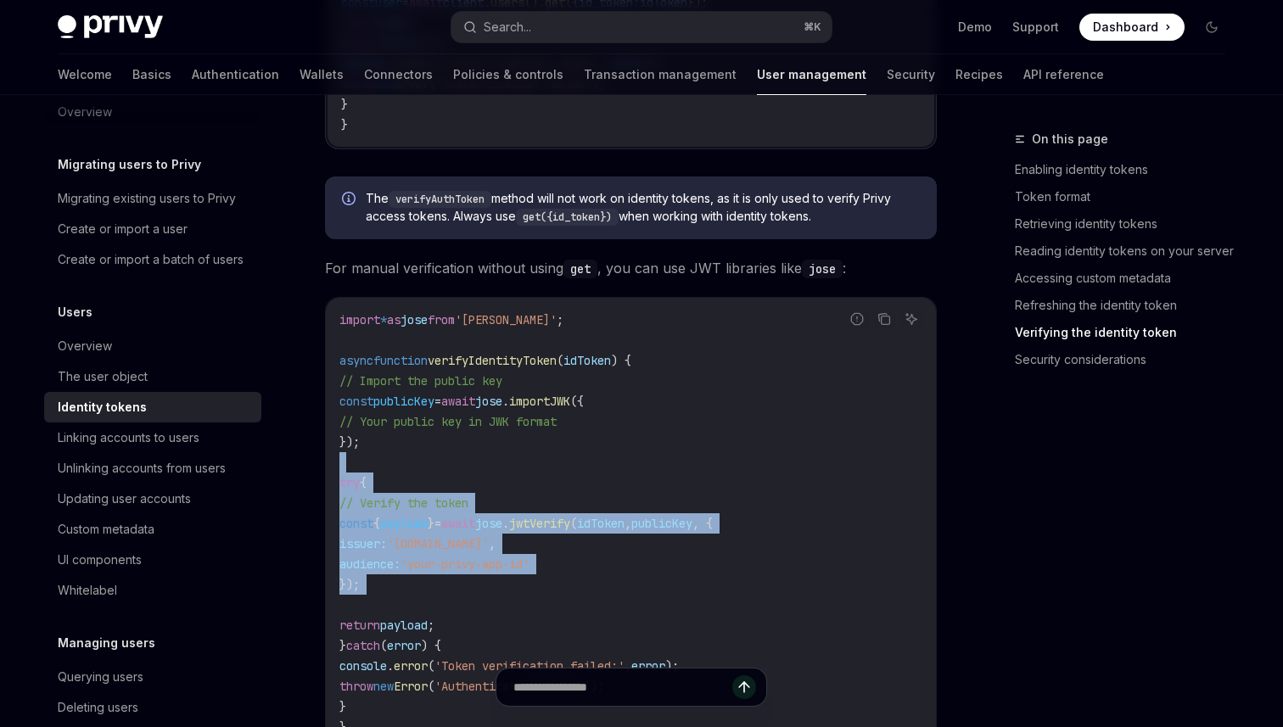
drag, startPoint x: 548, startPoint y: 488, endPoint x: 543, endPoint y: 613, distance: 125.7
click at [543, 613] on code "import * as jose from 'jose' ; async function verifyIdentityToken ( idToken ) {…" at bounding box center [630, 524] width 583 height 428
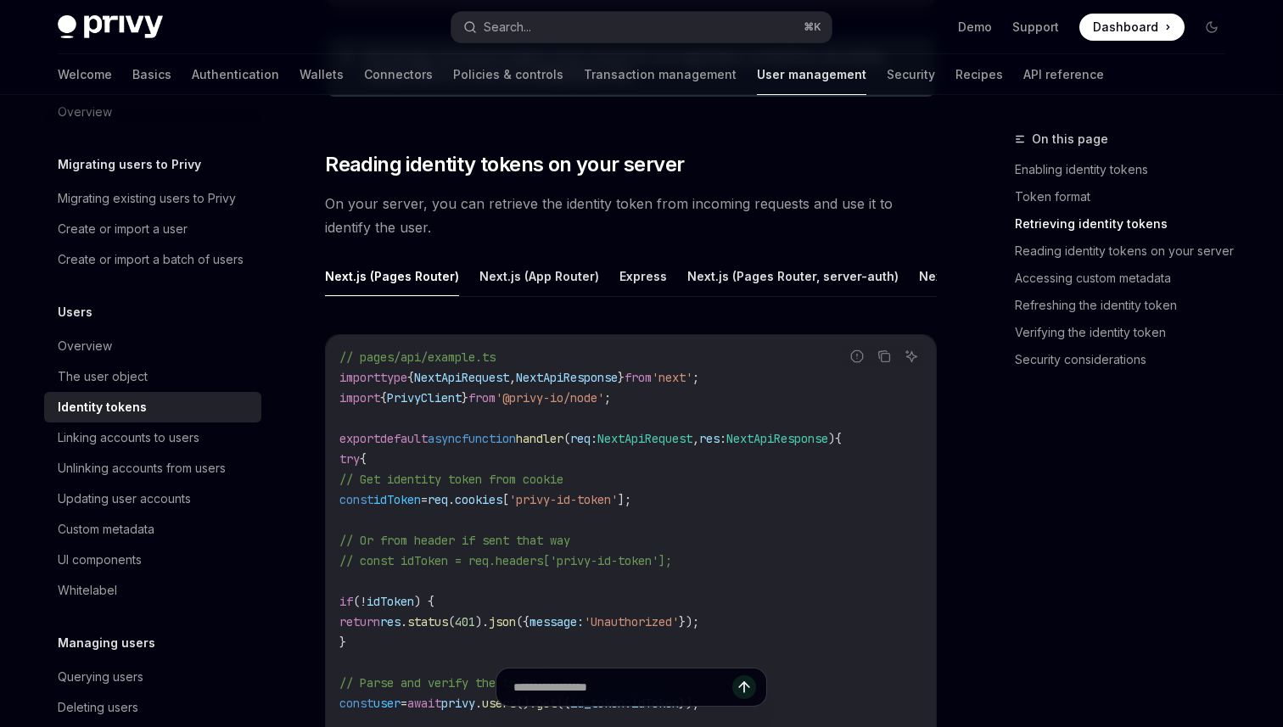
scroll to position [2214, 0]
click at [643, 282] on button "Express" at bounding box center [643, 277] width 48 height 40
type textarea "*"
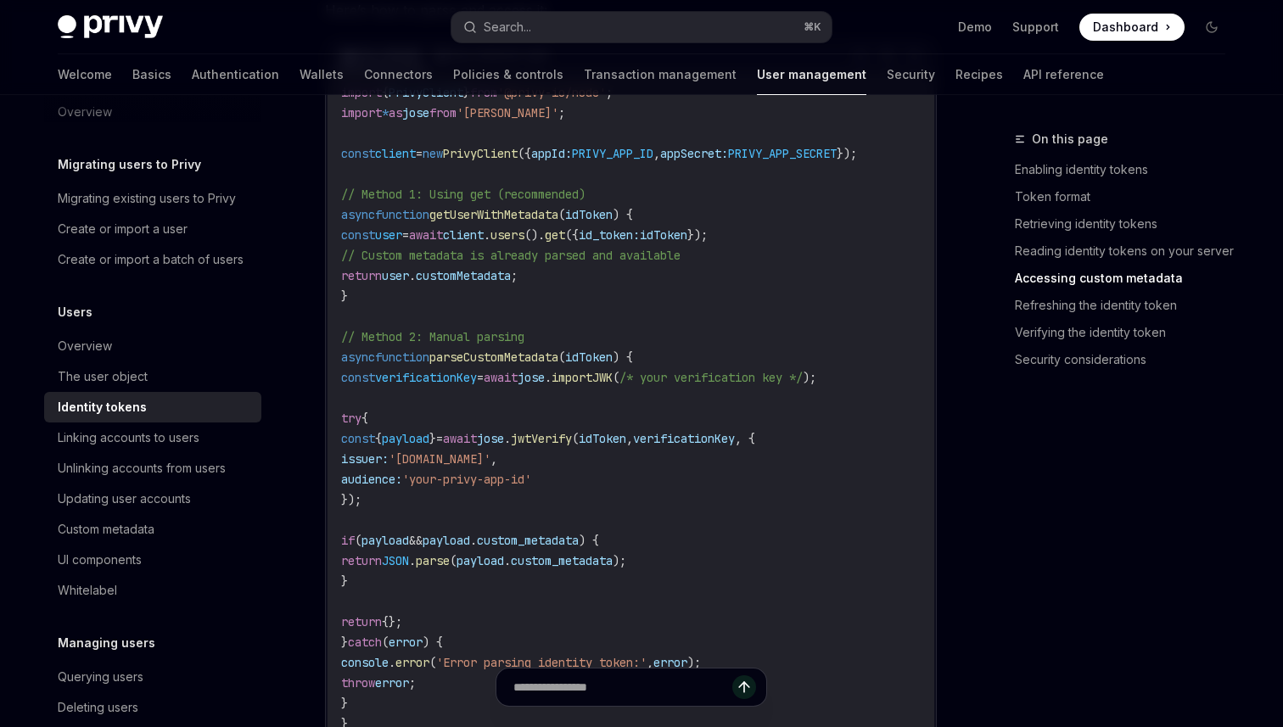
scroll to position [3492, 0]
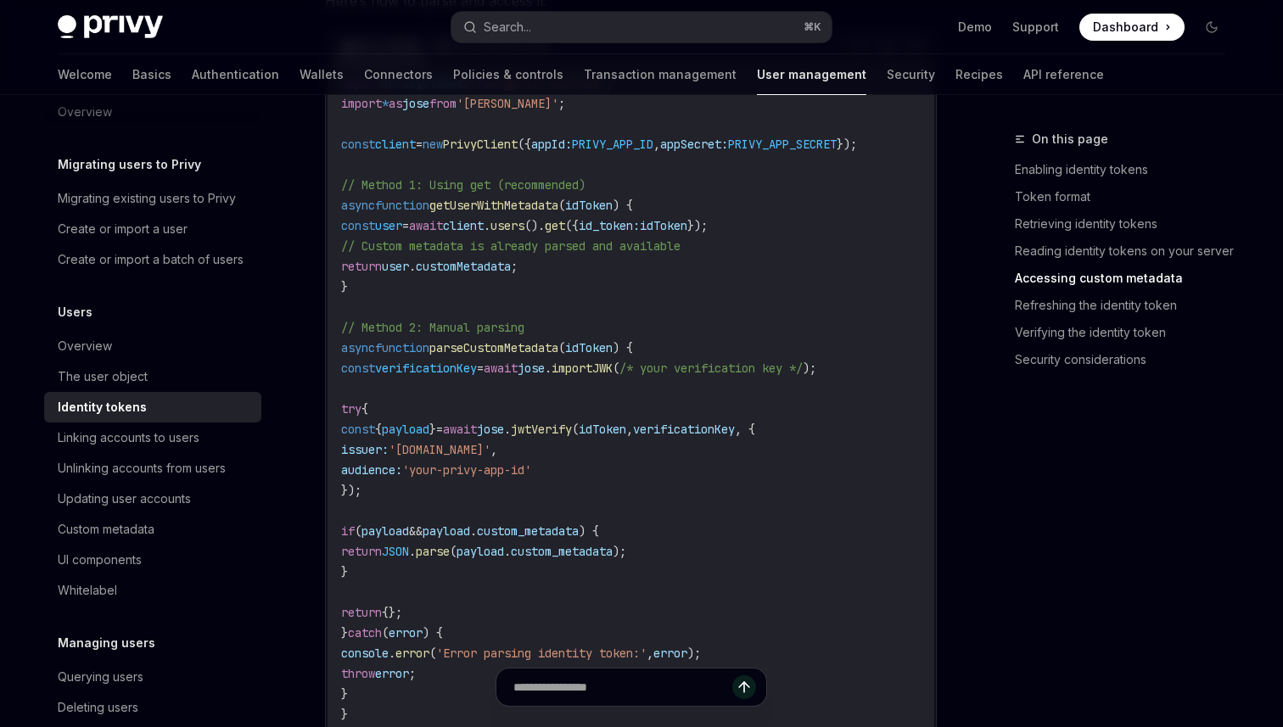
click at [1166, 640] on div "On this page Enabling identity tokens Token format Retrieving identity tokens R…" at bounding box center [1110, 428] width 258 height 598
